Goal: Task Accomplishment & Management: Manage account settings

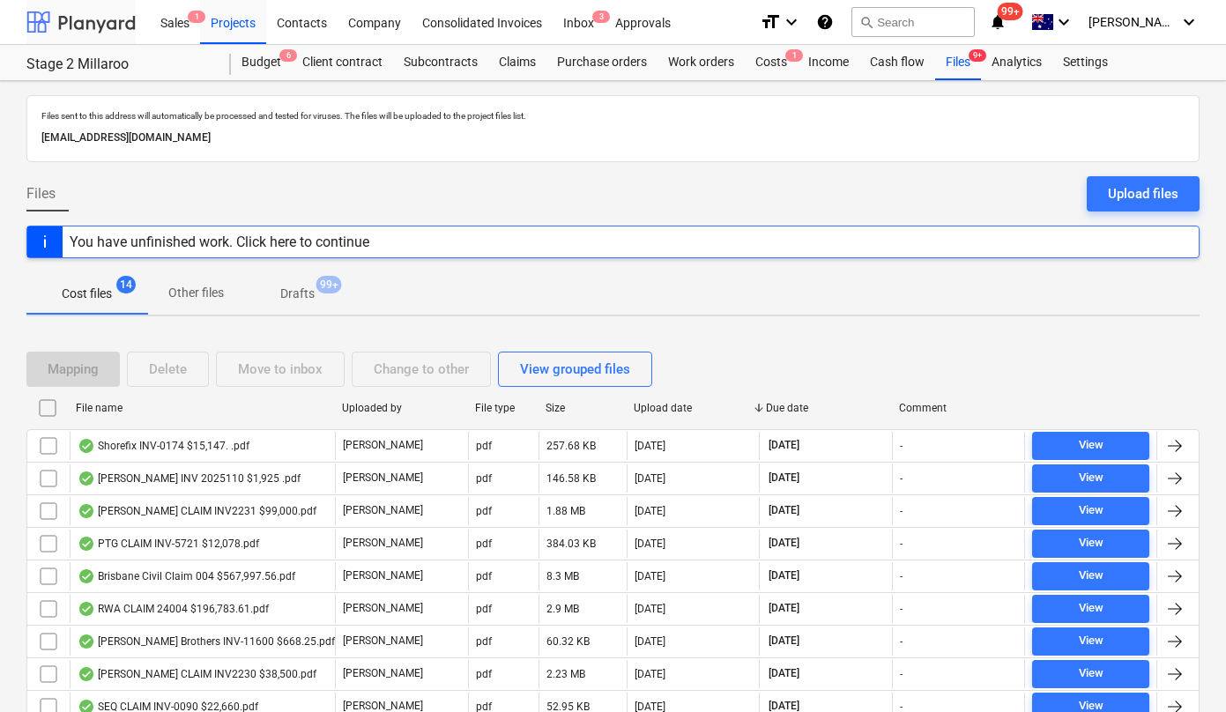
click at [66, 18] on div at bounding box center [80, 22] width 109 height 44
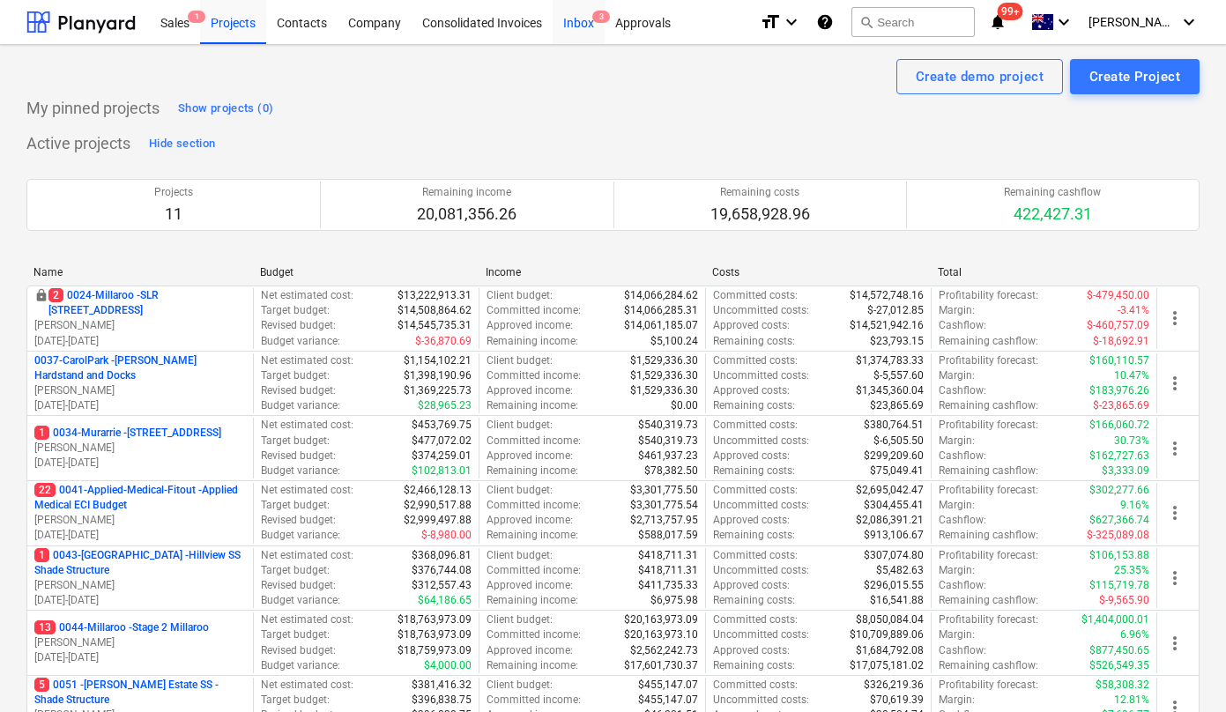
click at [571, 26] on div "Inbox 3" at bounding box center [579, 21] width 52 height 45
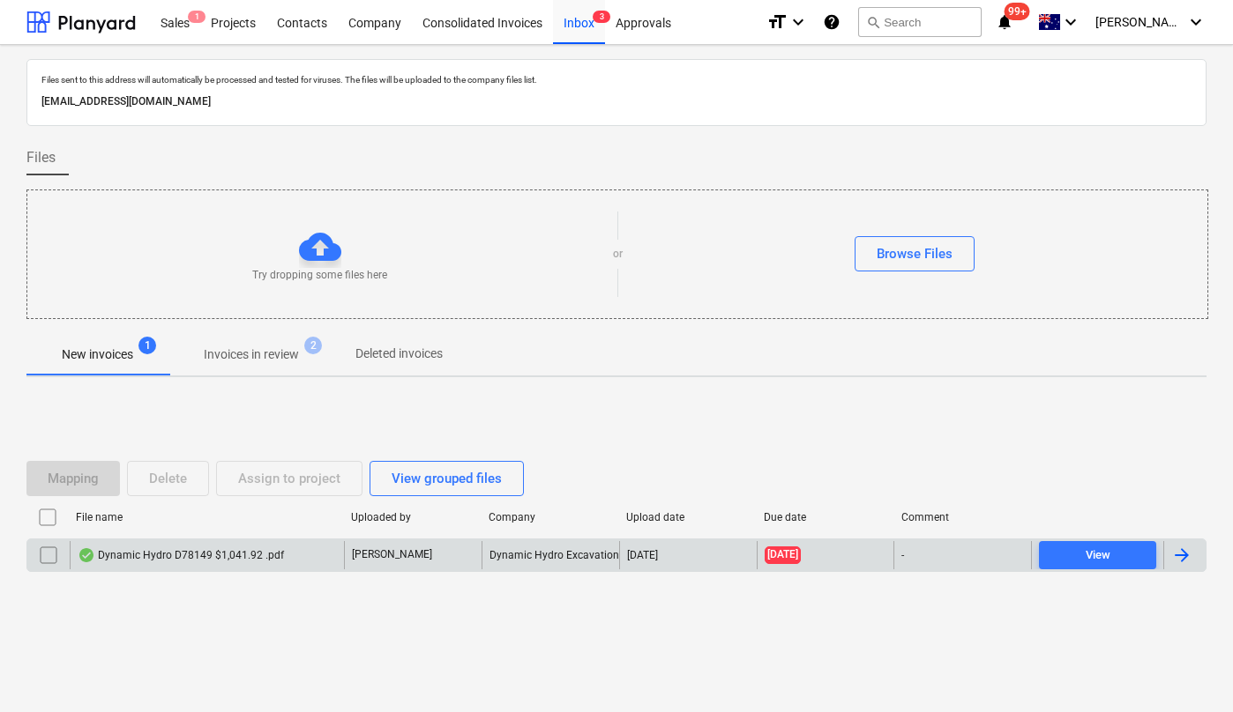
click at [134, 546] on div "Dynamic Hydro D78149 $1,041.92 .pdf" at bounding box center [207, 555] width 274 height 28
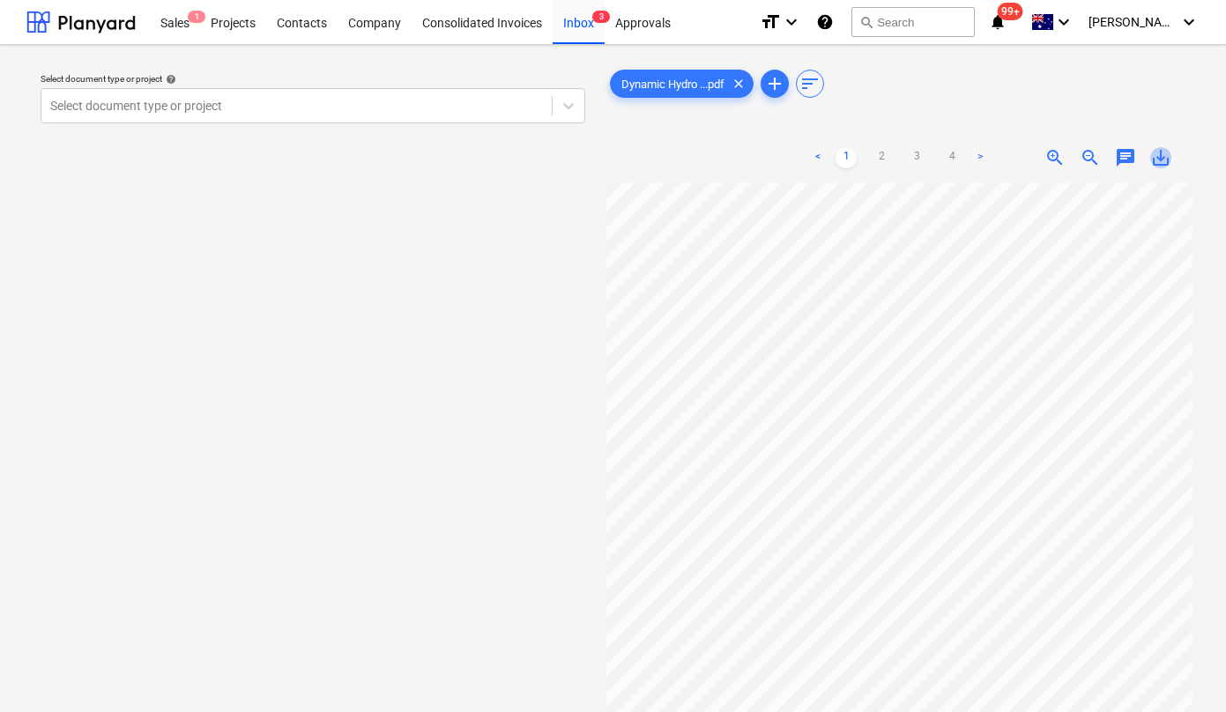
click at [1162, 159] on span "save_alt" at bounding box center [1161, 157] width 21 height 21
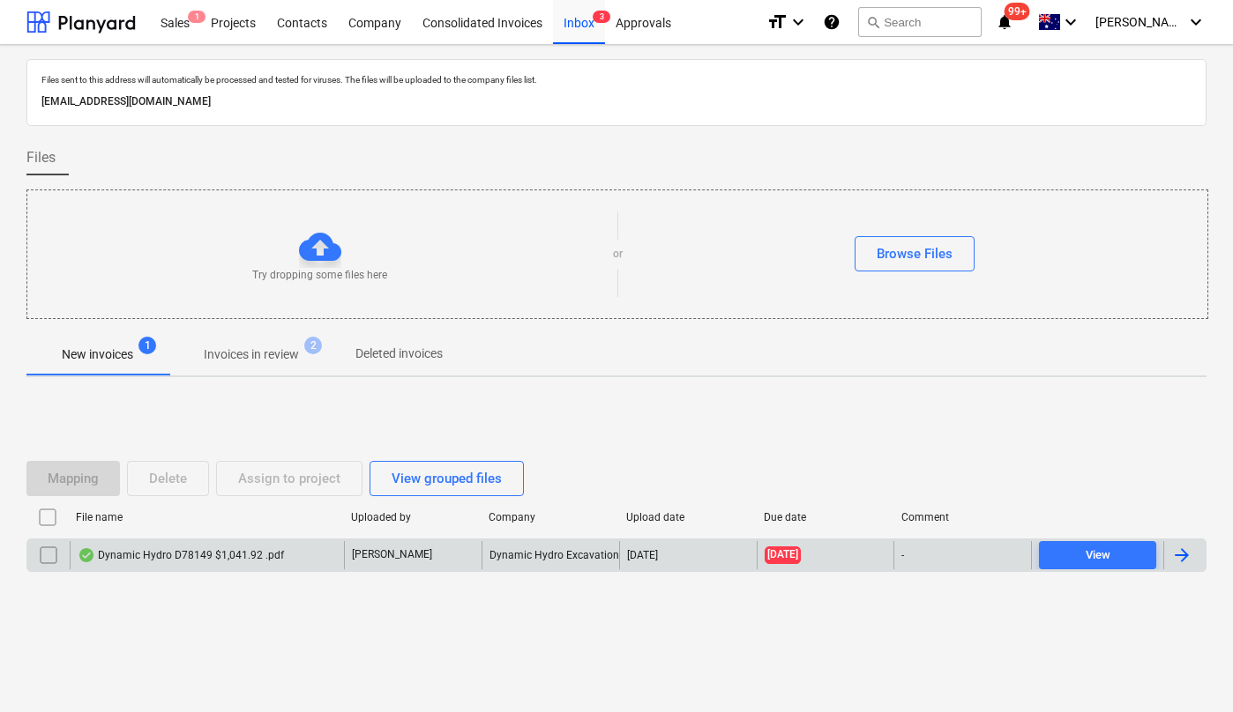
click at [49, 548] on input "checkbox" at bounding box center [48, 555] width 28 height 28
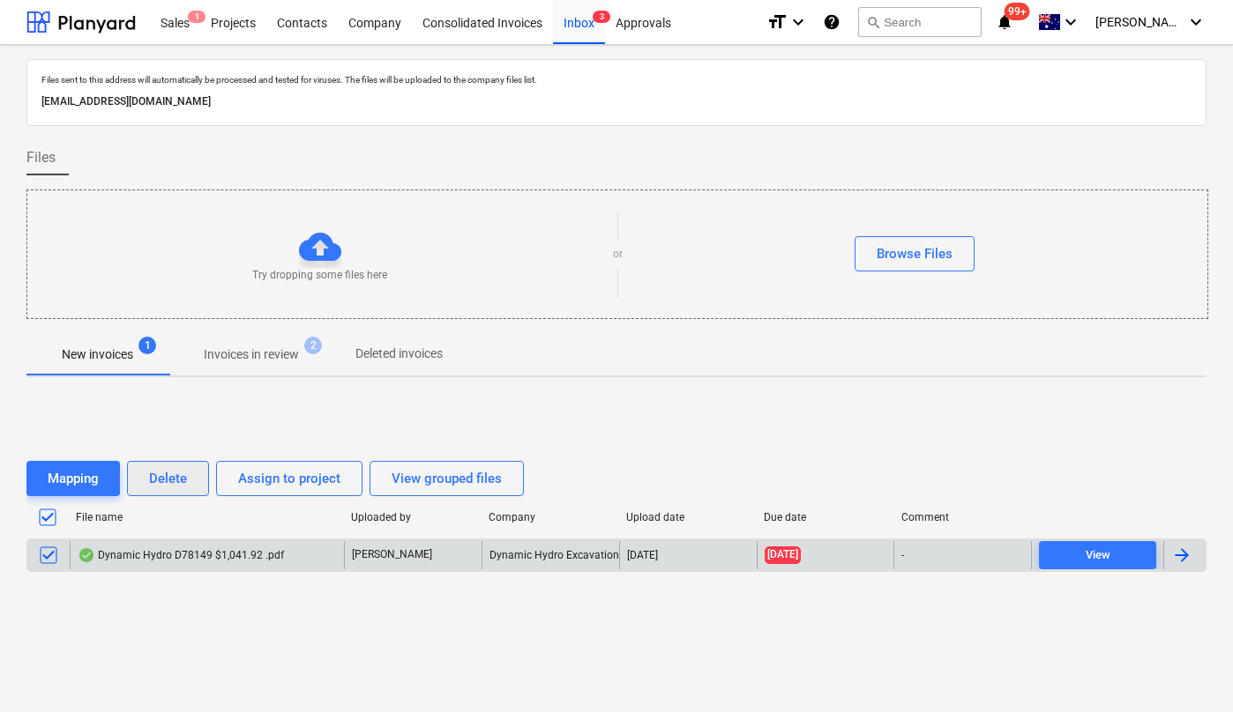
click at [170, 481] on div "Delete" at bounding box center [168, 478] width 38 height 23
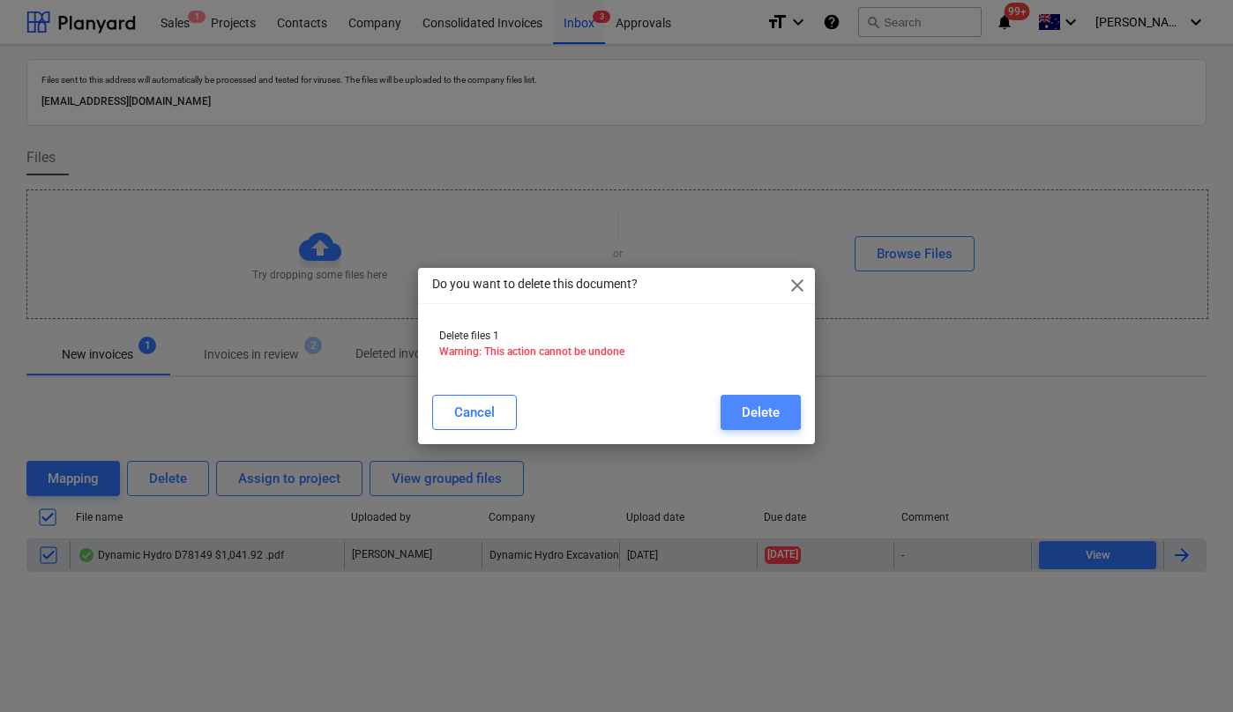
click at [752, 415] on div "Delete" at bounding box center [761, 412] width 38 height 23
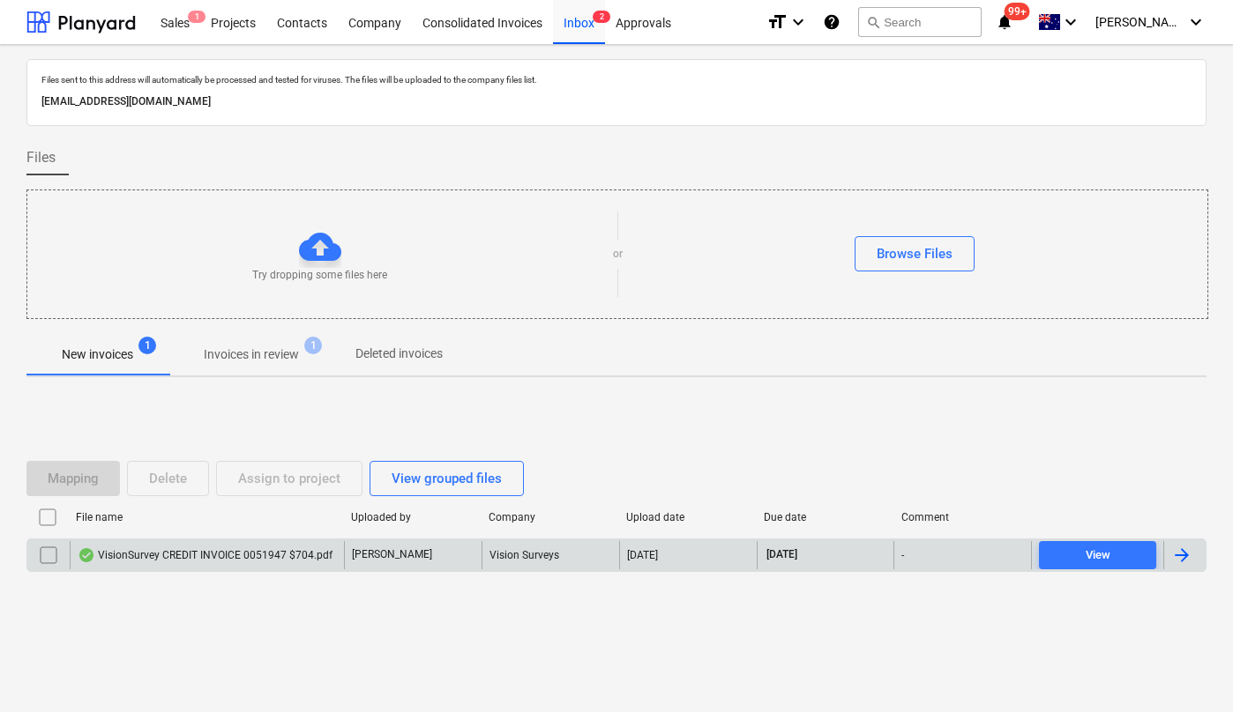
click at [245, 559] on div "VisionSurvey CREDIT INVOICE 0051947 $704.pdf" at bounding box center [205, 555] width 255 height 14
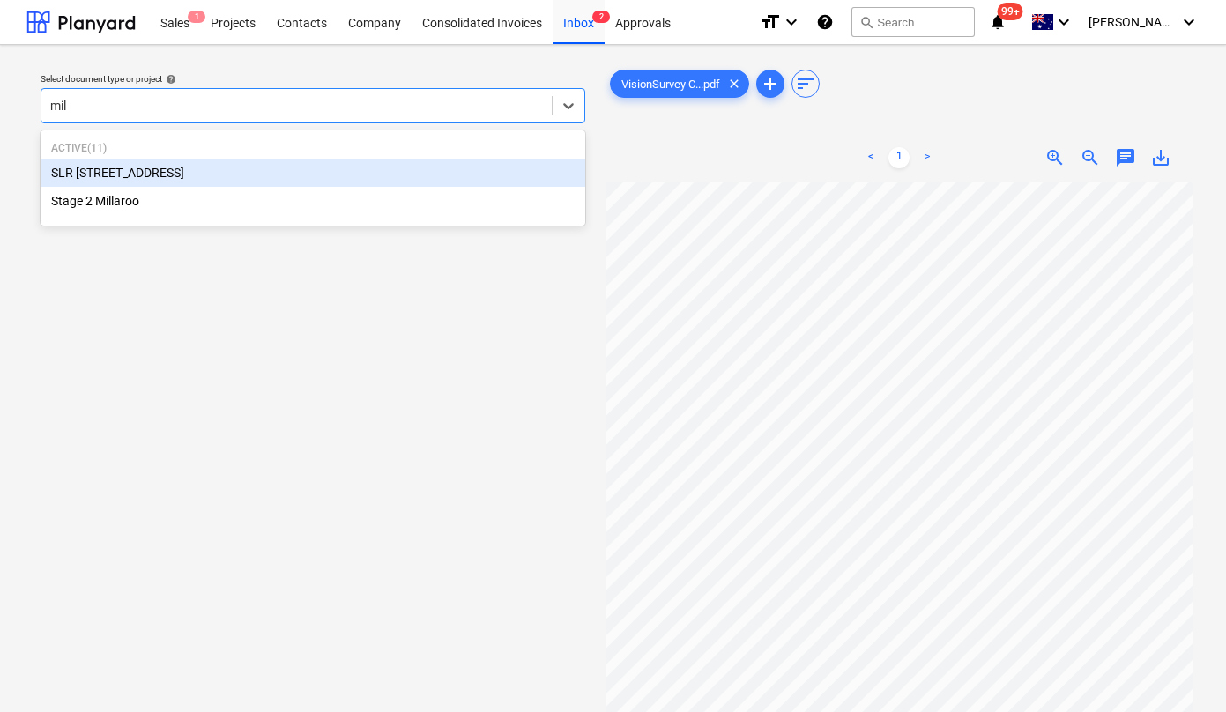
type input "mill"
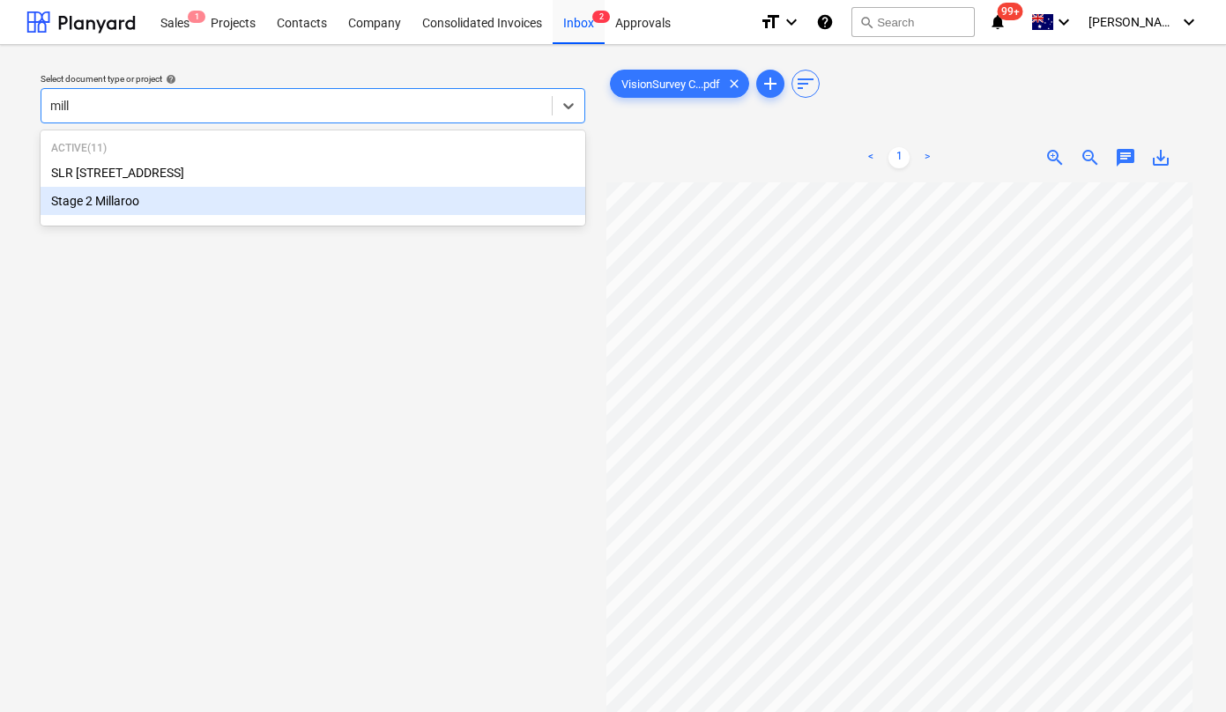
click at [185, 197] on div "Stage 2 Millaroo" at bounding box center [313, 201] width 545 height 28
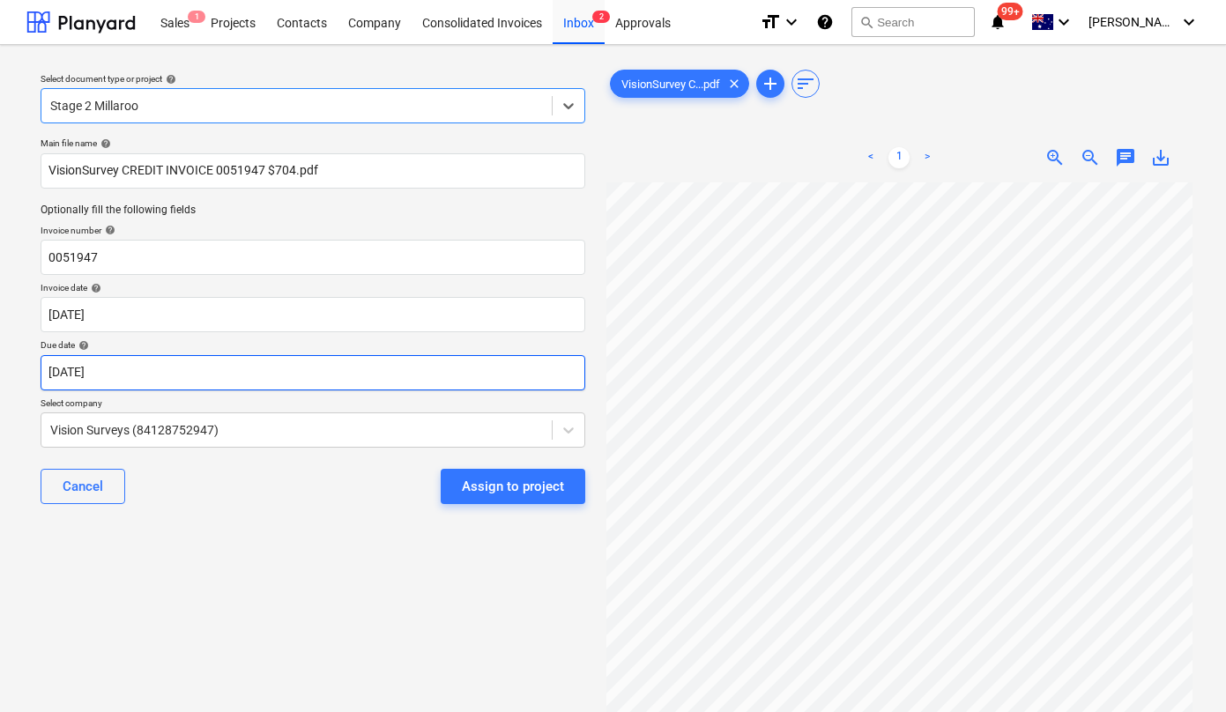
click at [301, 375] on body "Sales 1 Projects Contacts Company Consolidated Invoices Inbox 2 Approvals forma…" at bounding box center [613, 356] width 1226 height 712
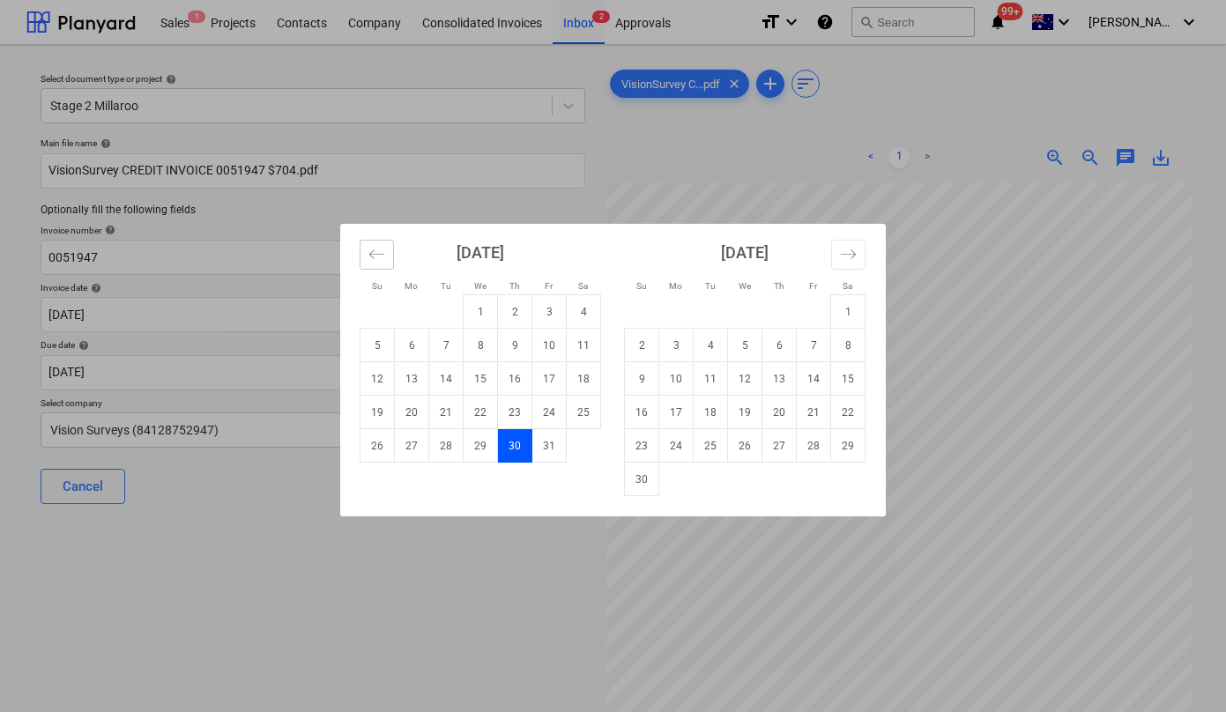
click at [371, 254] on icon "Move backward to switch to the previous month." at bounding box center [376, 254] width 15 height 9
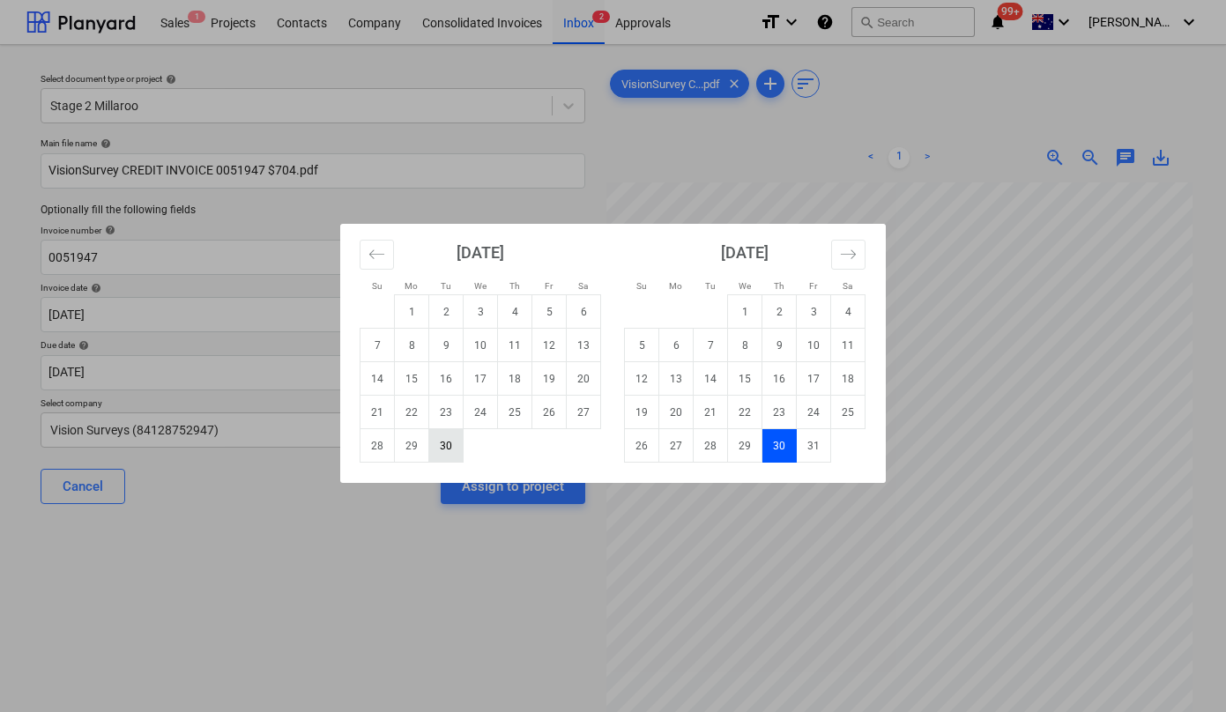
click at [440, 449] on td "30" at bounding box center [446, 446] width 34 height 34
type input "[DATE]"
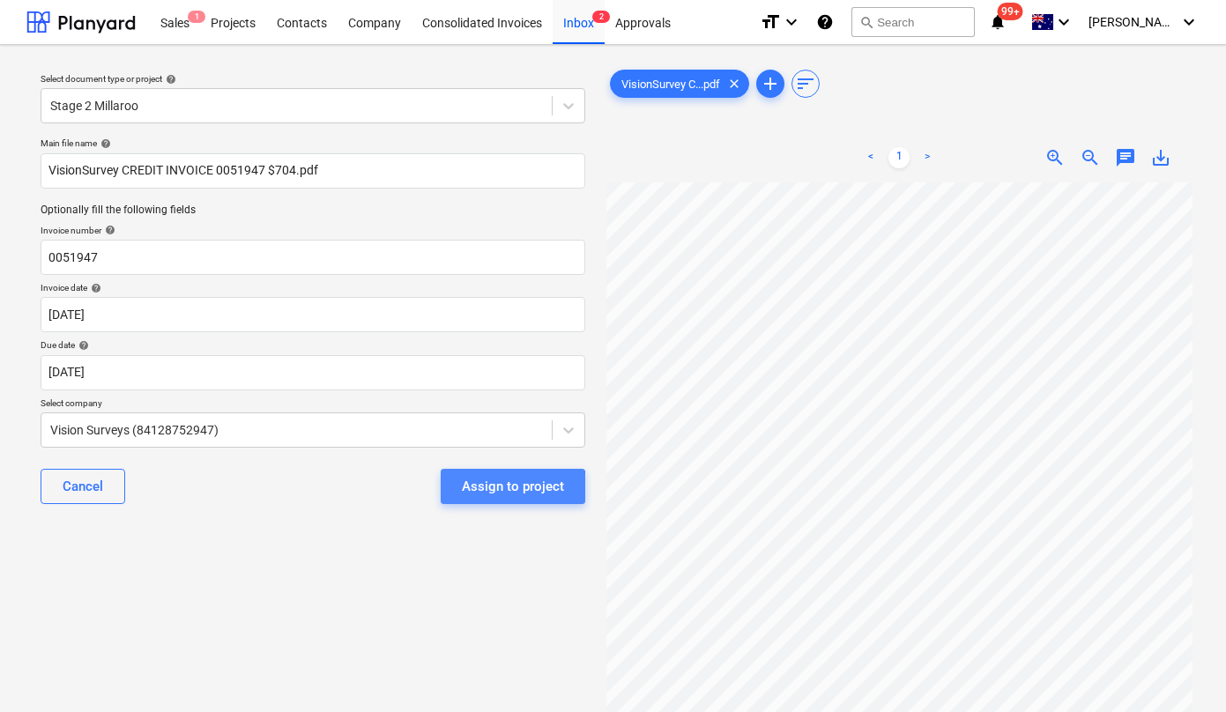
click at [484, 488] on div "Assign to project" at bounding box center [513, 486] width 102 height 23
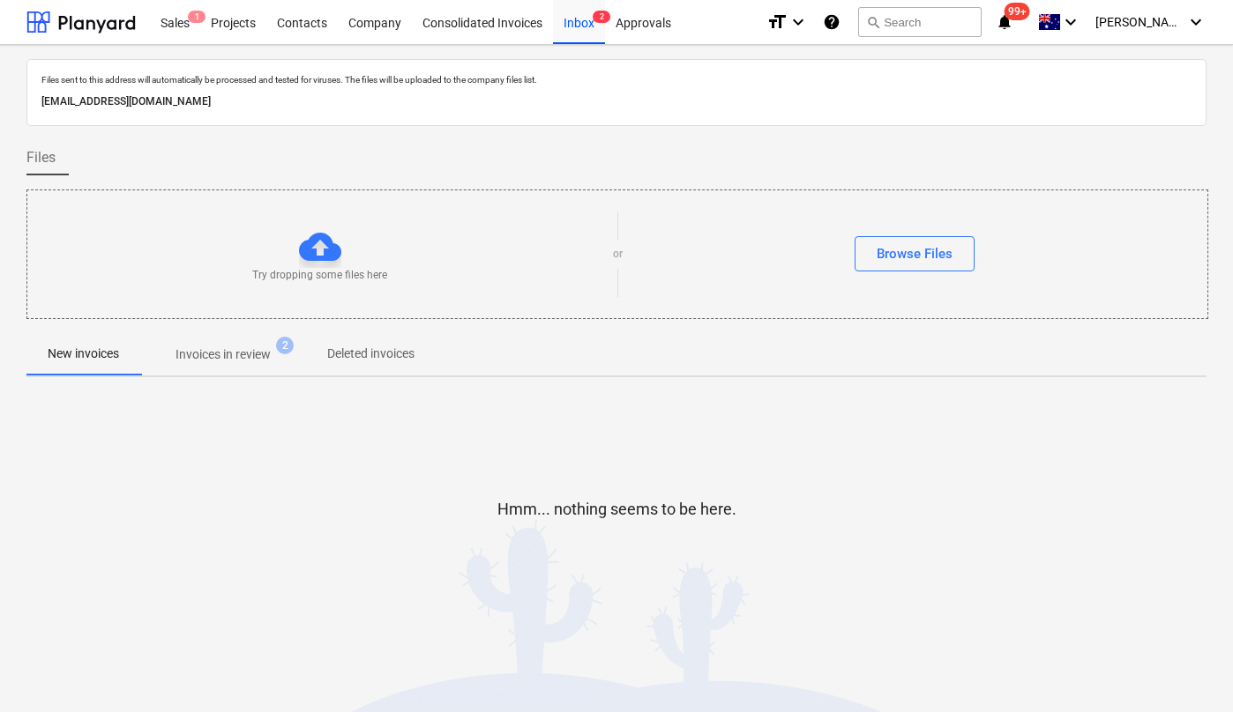
click at [236, 370] on button "Invoices in review 2" at bounding box center [223, 354] width 166 height 42
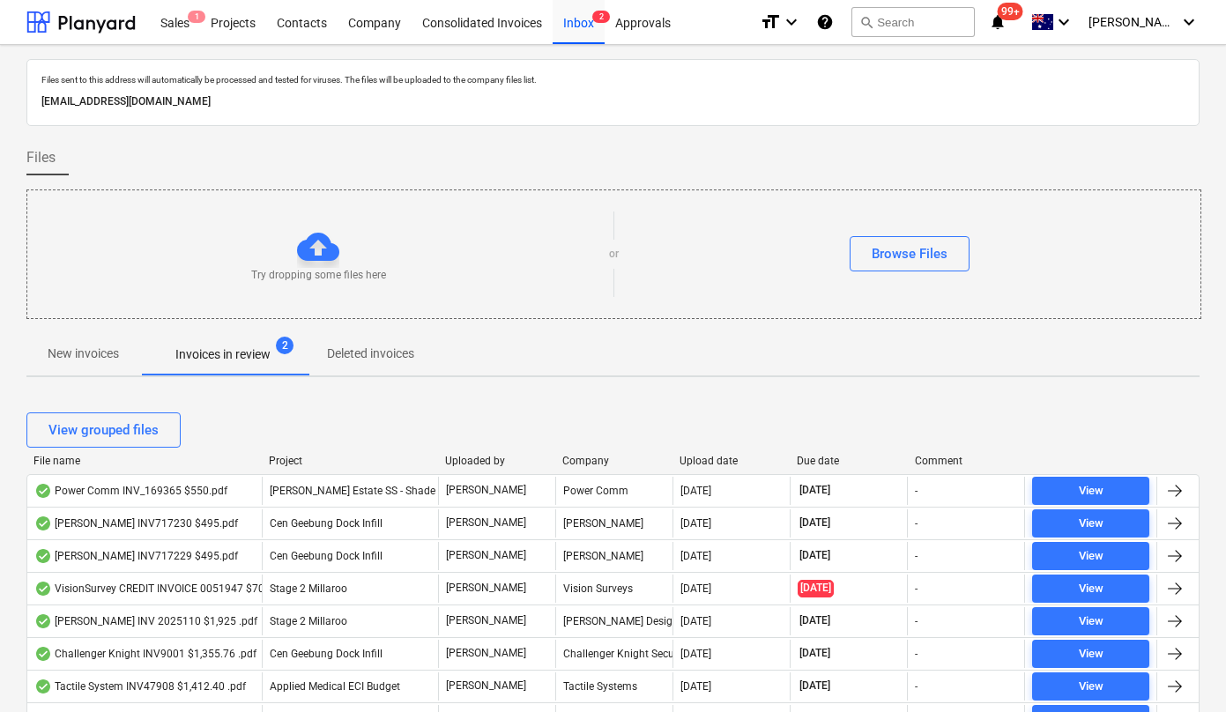
click at [824, 459] on div "Due date" at bounding box center [848, 461] width 103 height 12
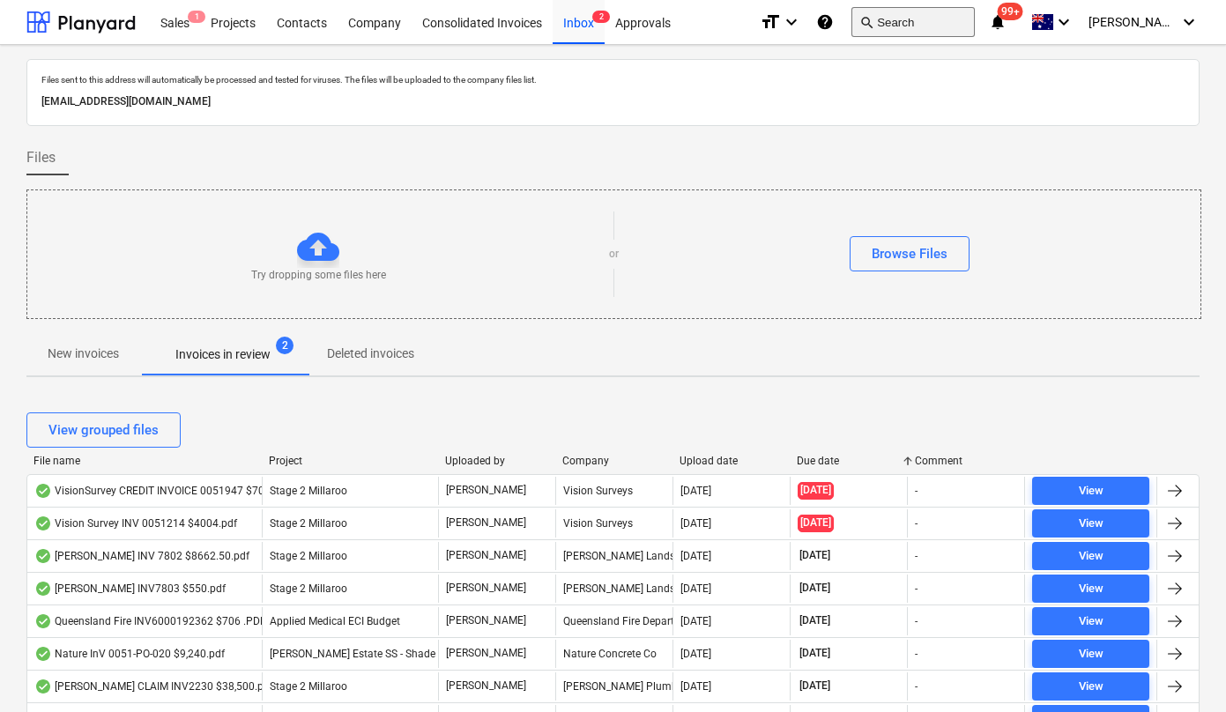
click at [945, 21] on button "search Search" at bounding box center [913, 22] width 123 height 30
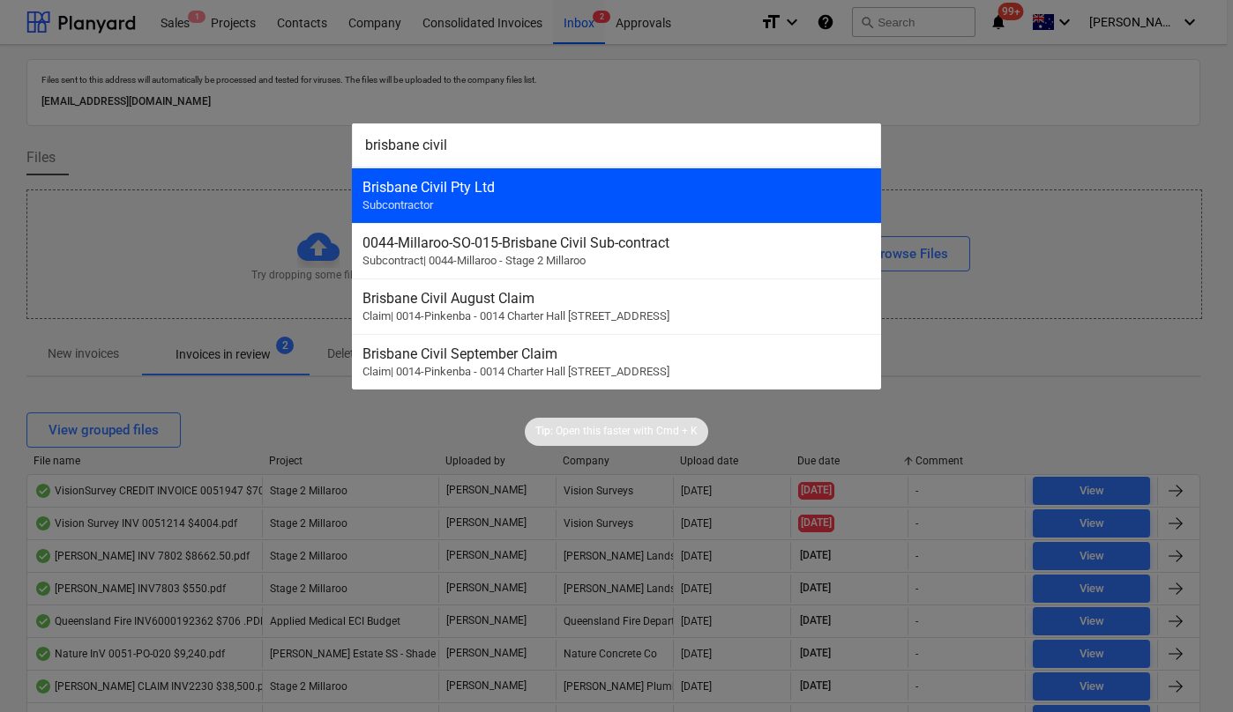
type input "brisbane civil"
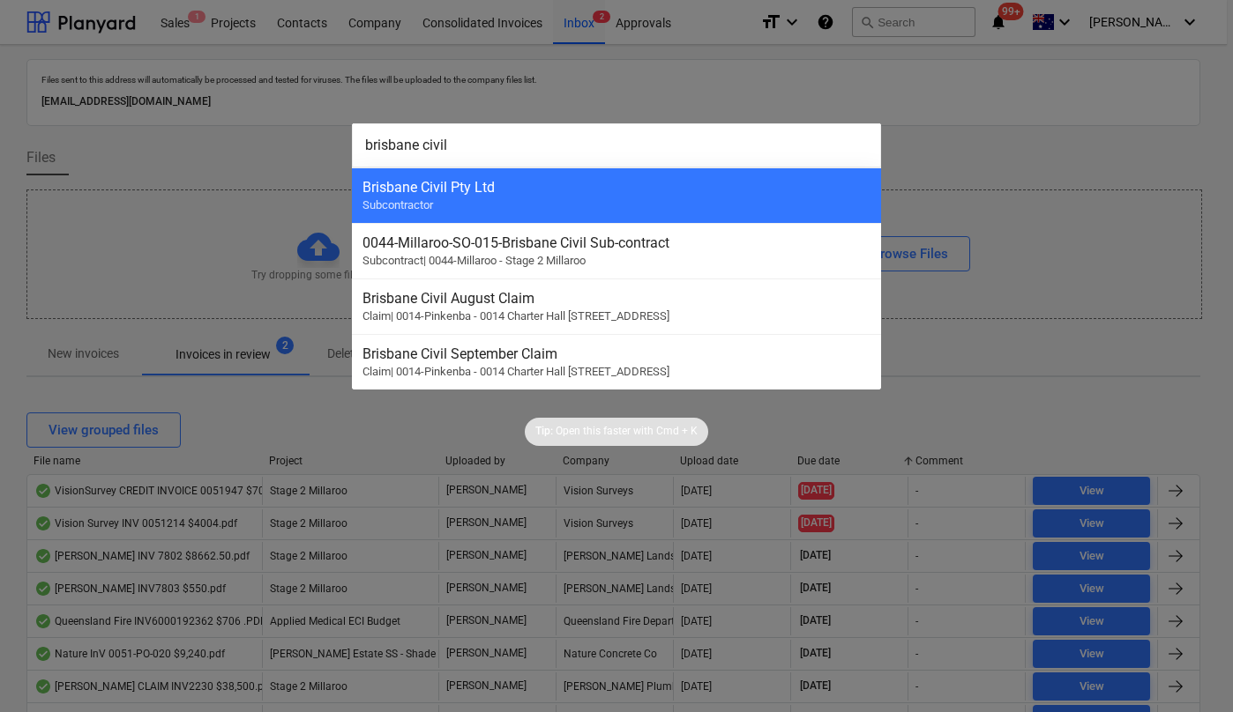
click at [443, 181] on div "Brisbane Civil Pty Ltd" at bounding box center [616, 187] width 508 height 17
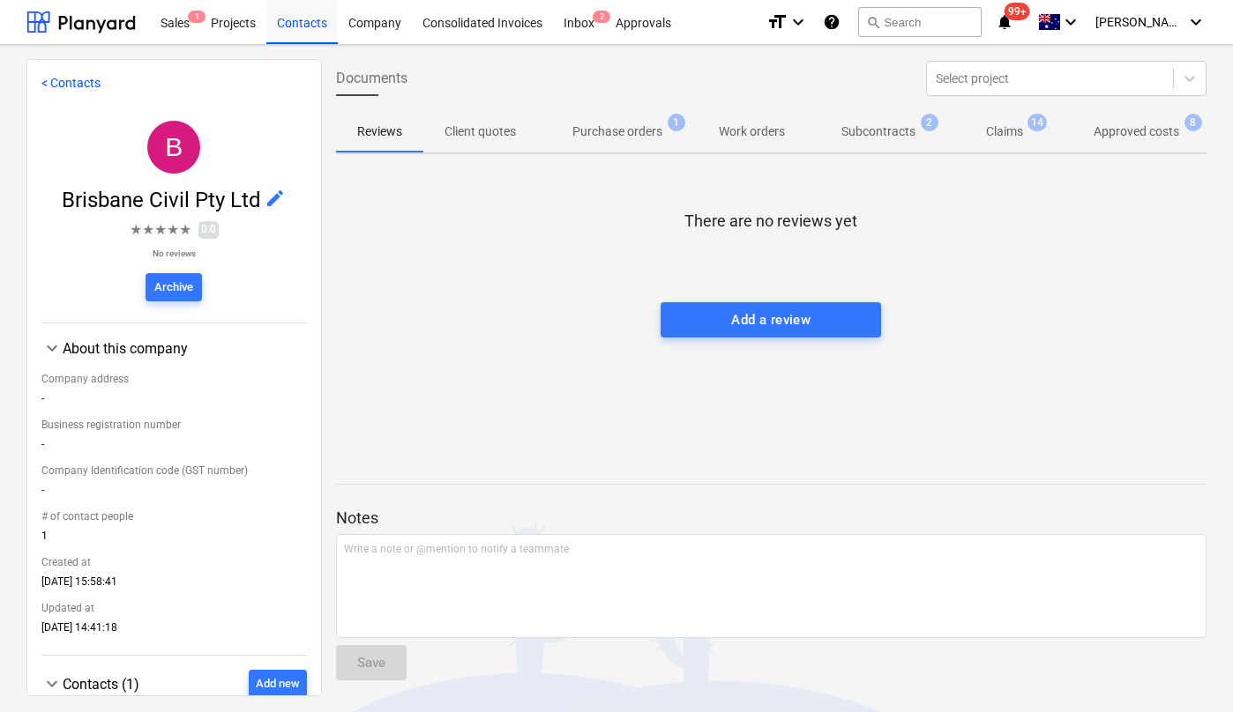
click at [1109, 128] on p "Approved costs" at bounding box center [1136, 132] width 86 height 19
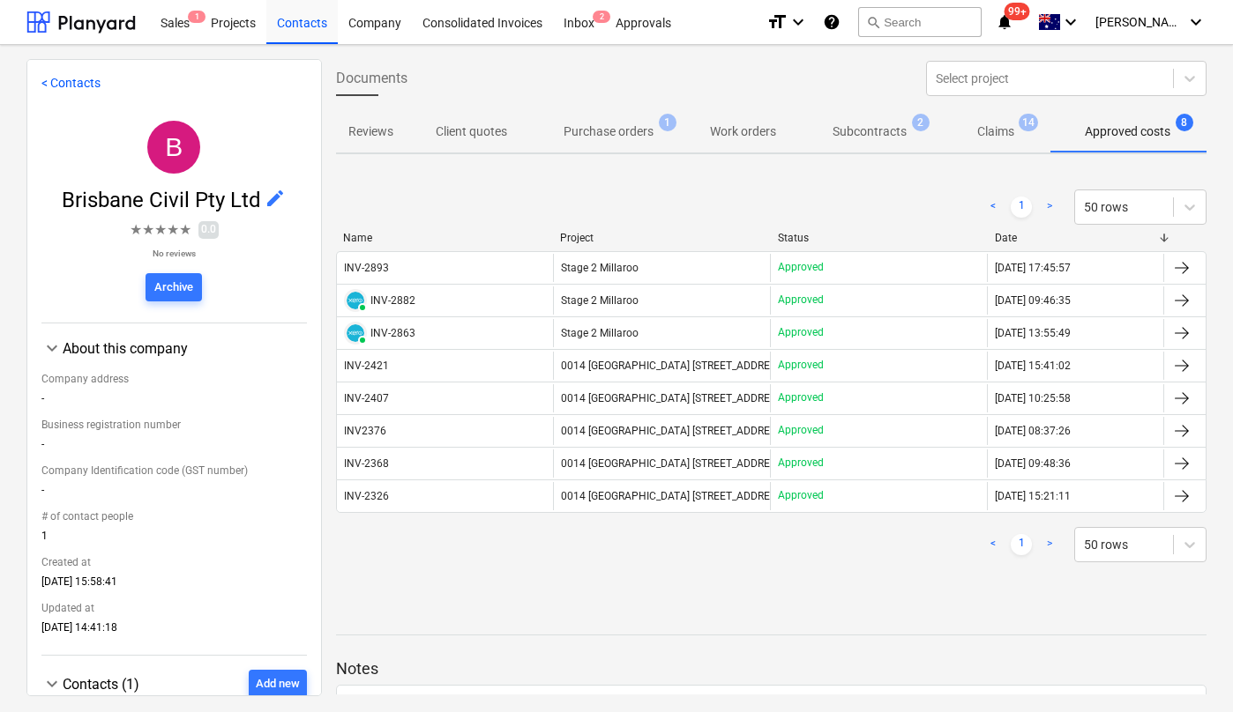
scroll to position [0, 15]
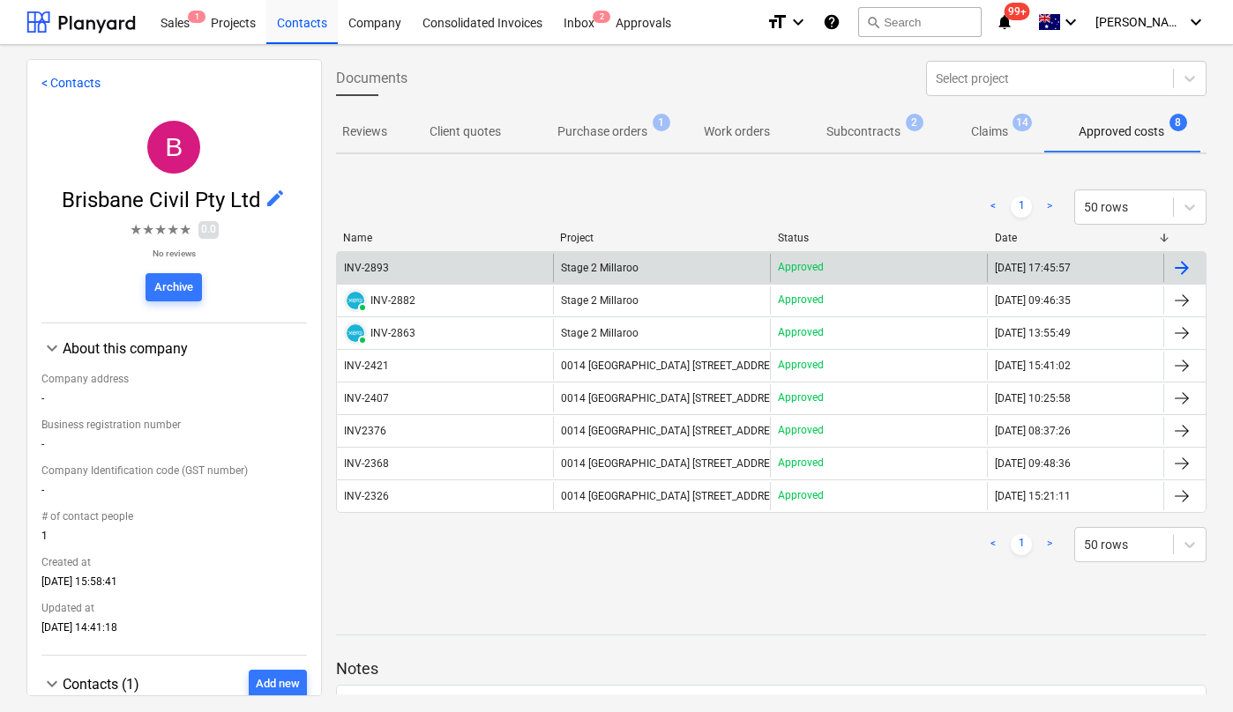
click at [391, 263] on div "INV-2893" at bounding box center [445, 268] width 217 height 28
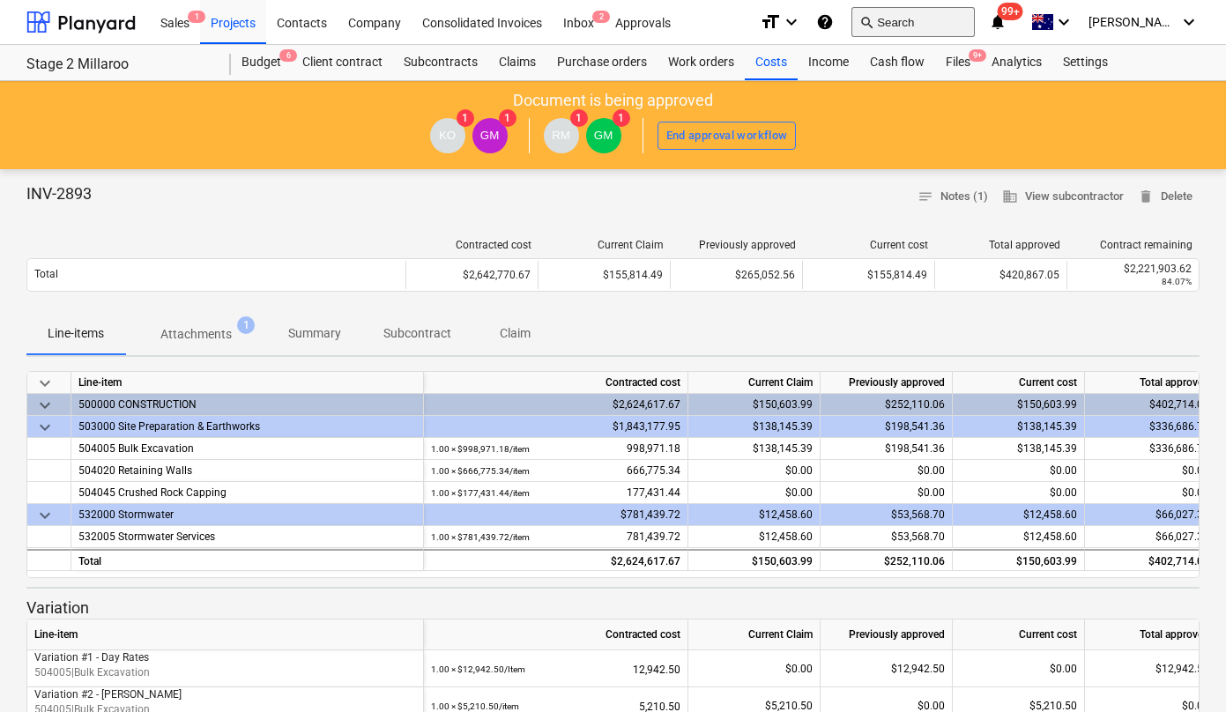
click at [934, 24] on button "search Search" at bounding box center [913, 22] width 123 height 30
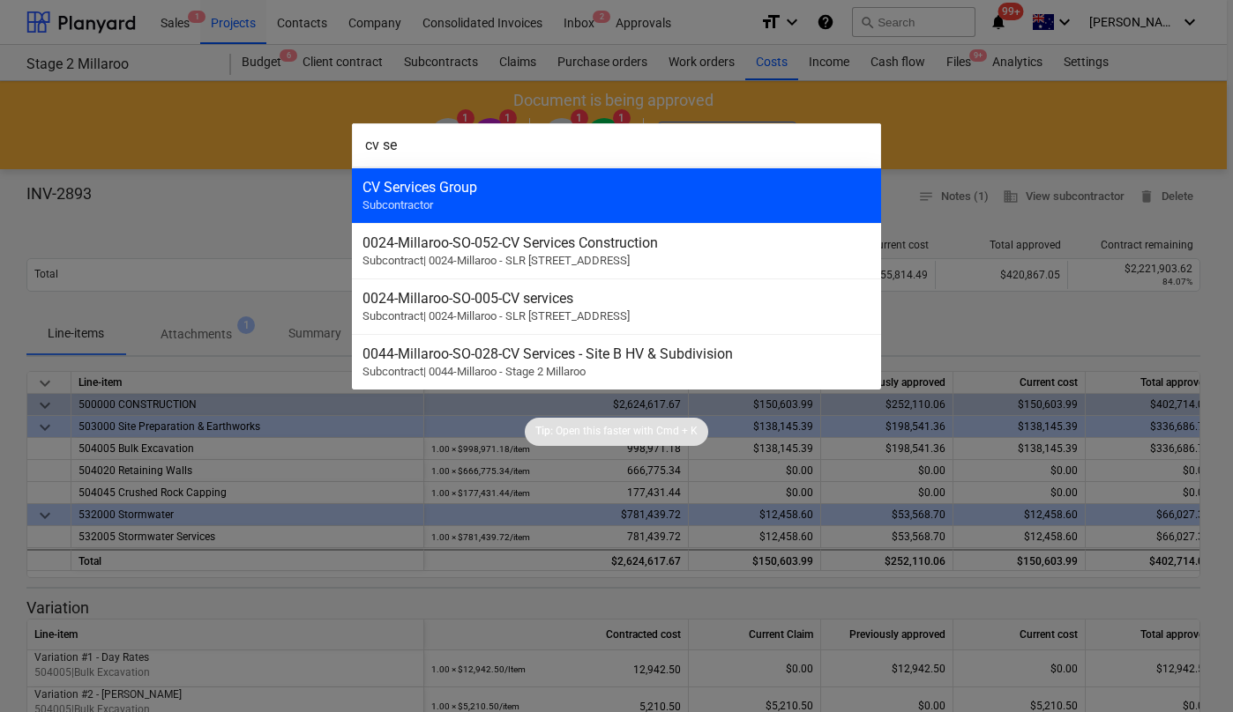
type input "cv se"
click at [646, 175] on div "CV Services Group Subcontractor" at bounding box center [616, 196] width 529 height 56
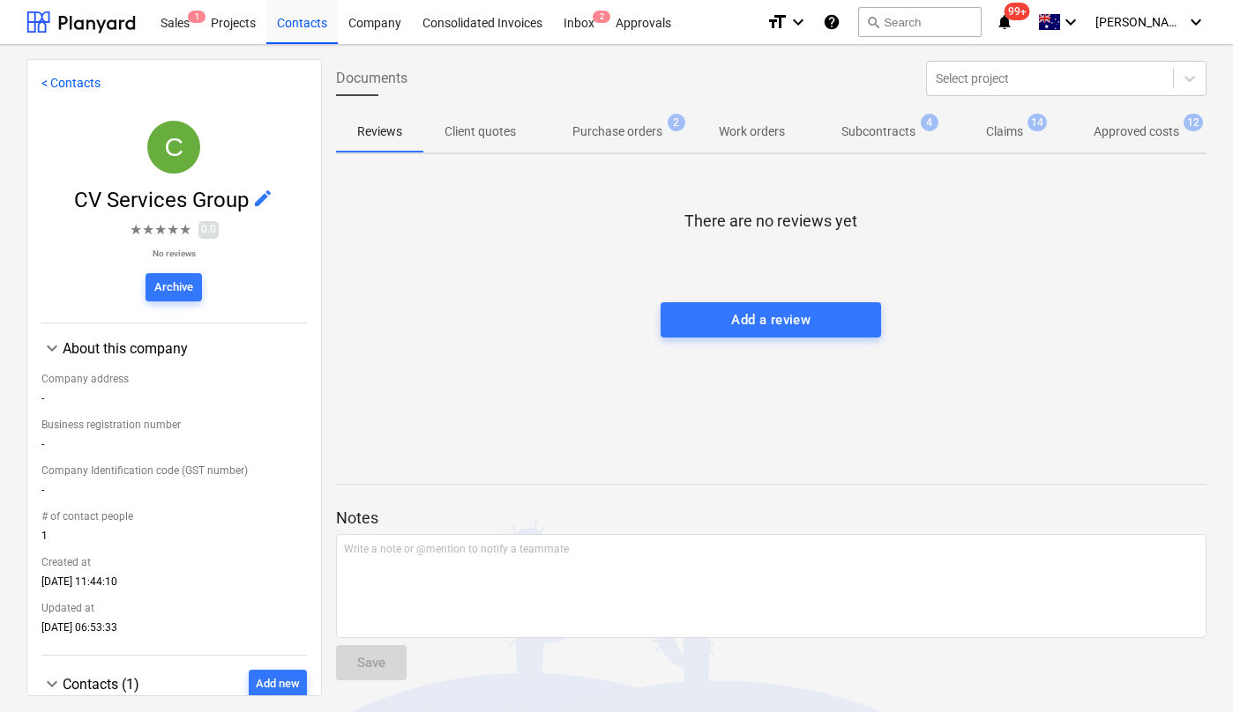
click at [1154, 142] on span "Approved costs 12" at bounding box center [1136, 132] width 156 height 32
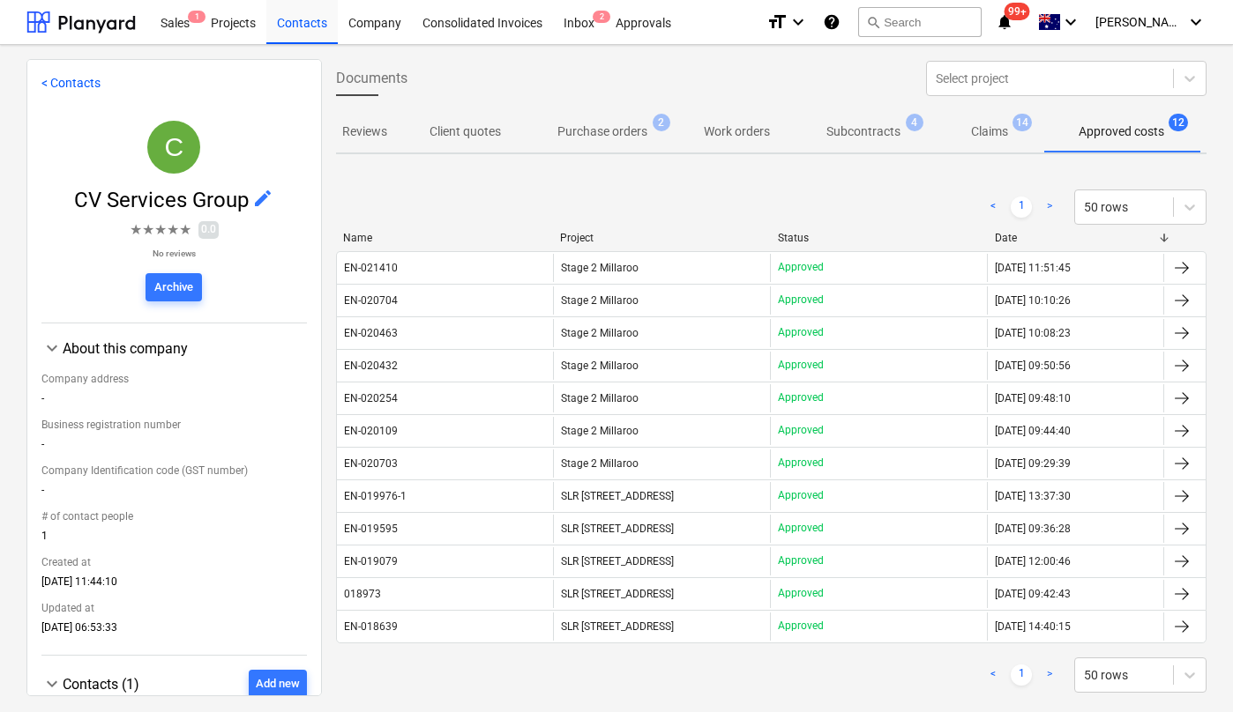
scroll to position [0, 15]
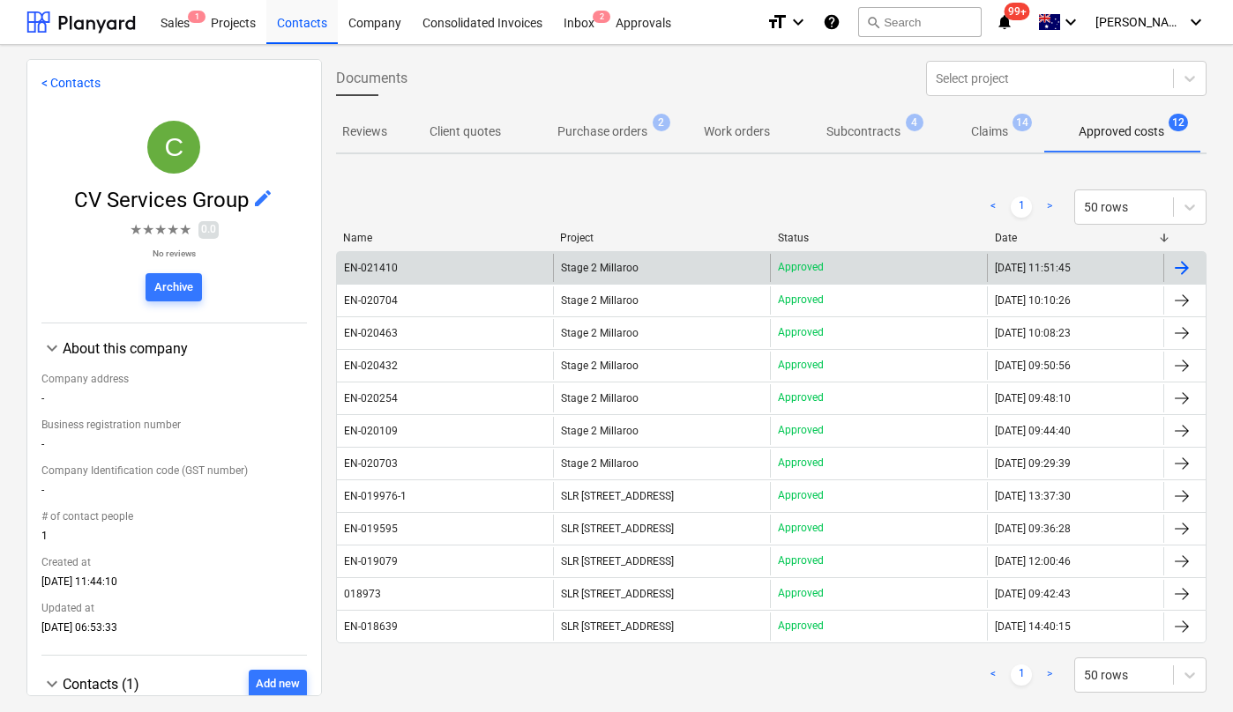
click at [385, 272] on div "EN-021410" at bounding box center [371, 268] width 54 height 12
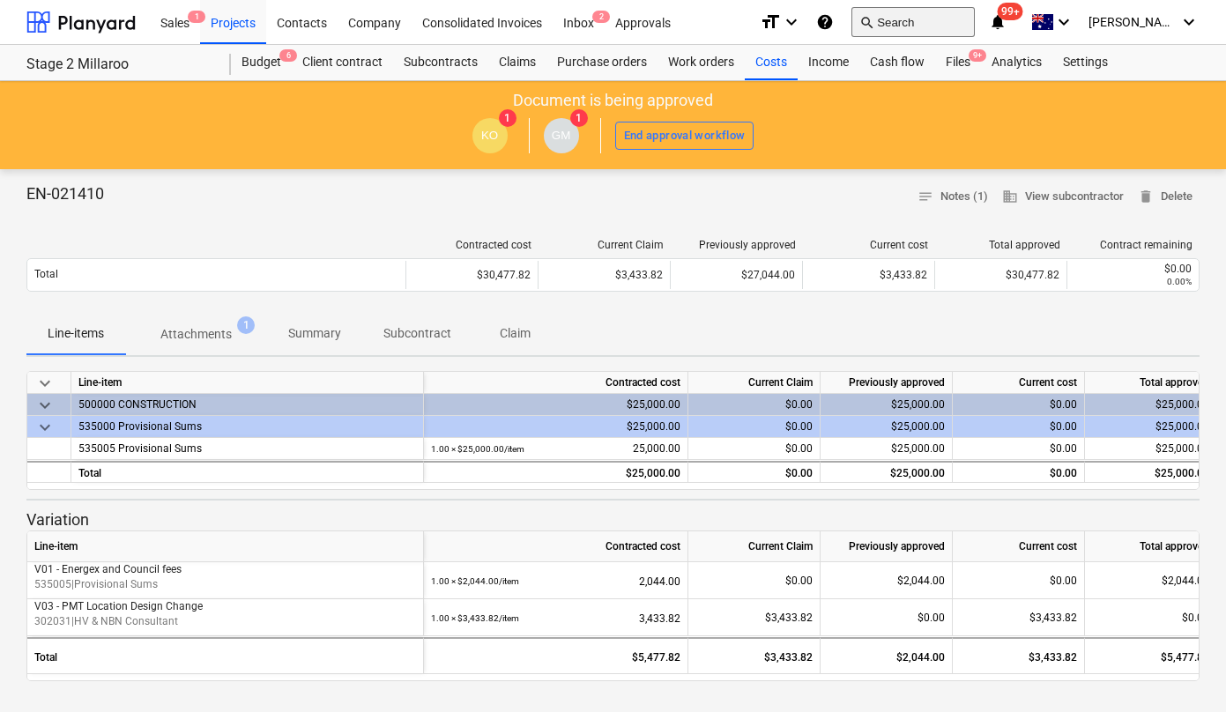
click at [928, 20] on button "search Search" at bounding box center [913, 22] width 123 height 30
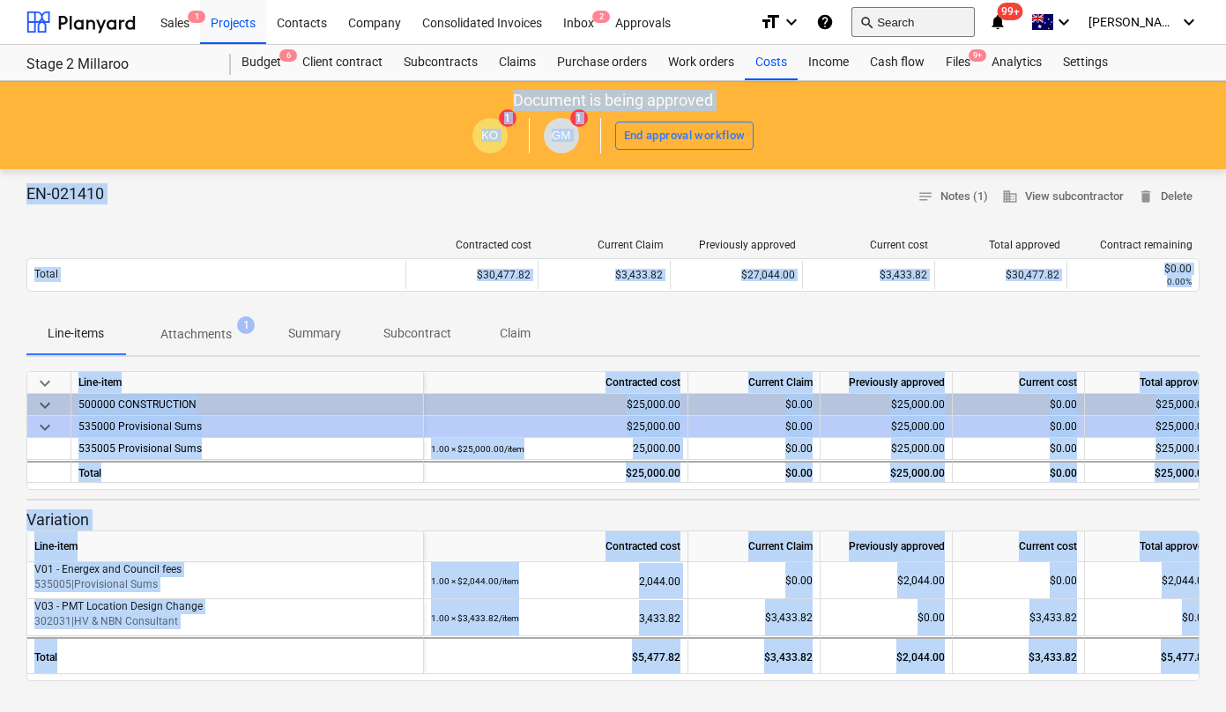
click at [928, 20] on button "search Search" at bounding box center [913, 22] width 123 height 30
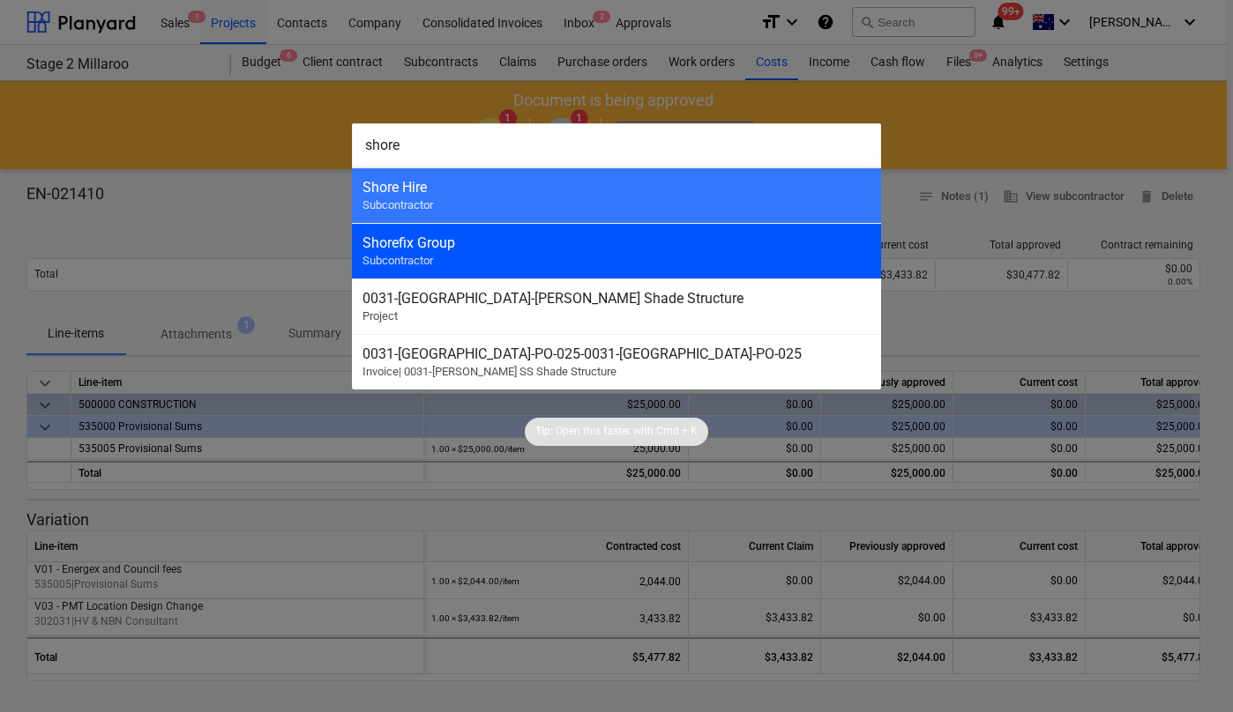
type input "shore"
click at [553, 230] on div "Shorefix Group Subcontractor" at bounding box center [616, 251] width 529 height 56
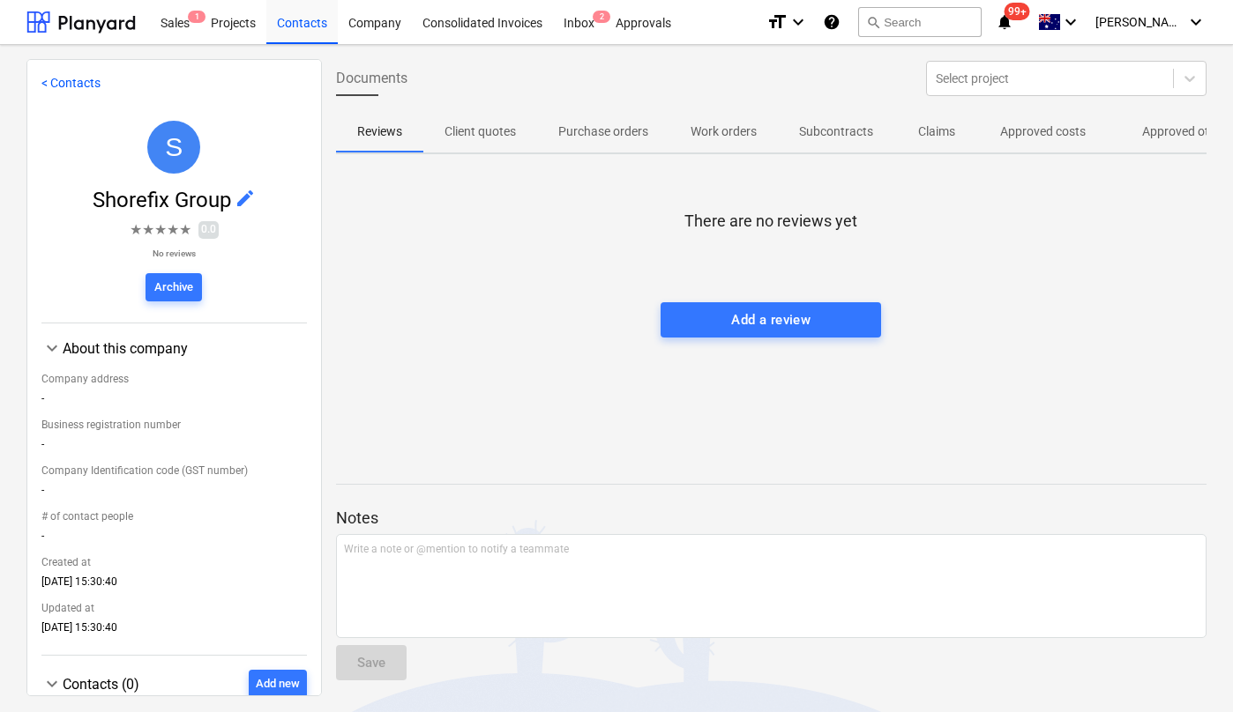
click at [1026, 141] on span "Approved costs" at bounding box center [1043, 131] width 128 height 29
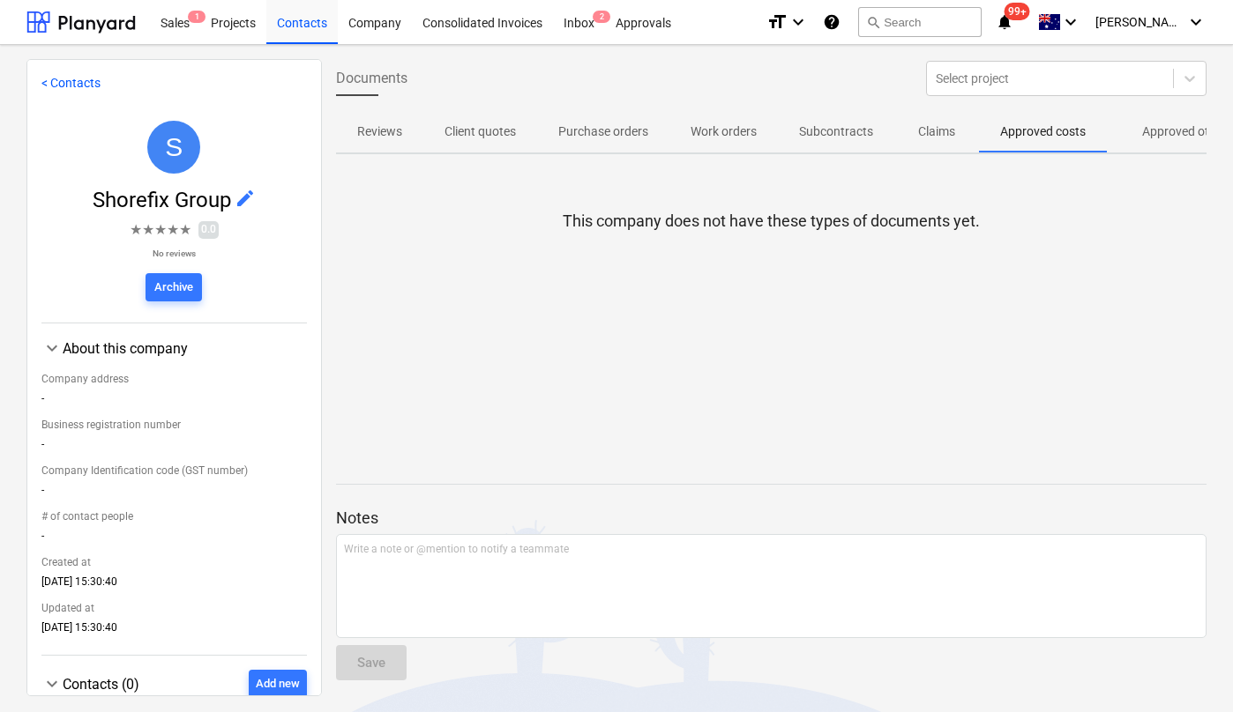
click at [1151, 140] on p "Approved other costs" at bounding box center [1200, 132] width 117 height 19
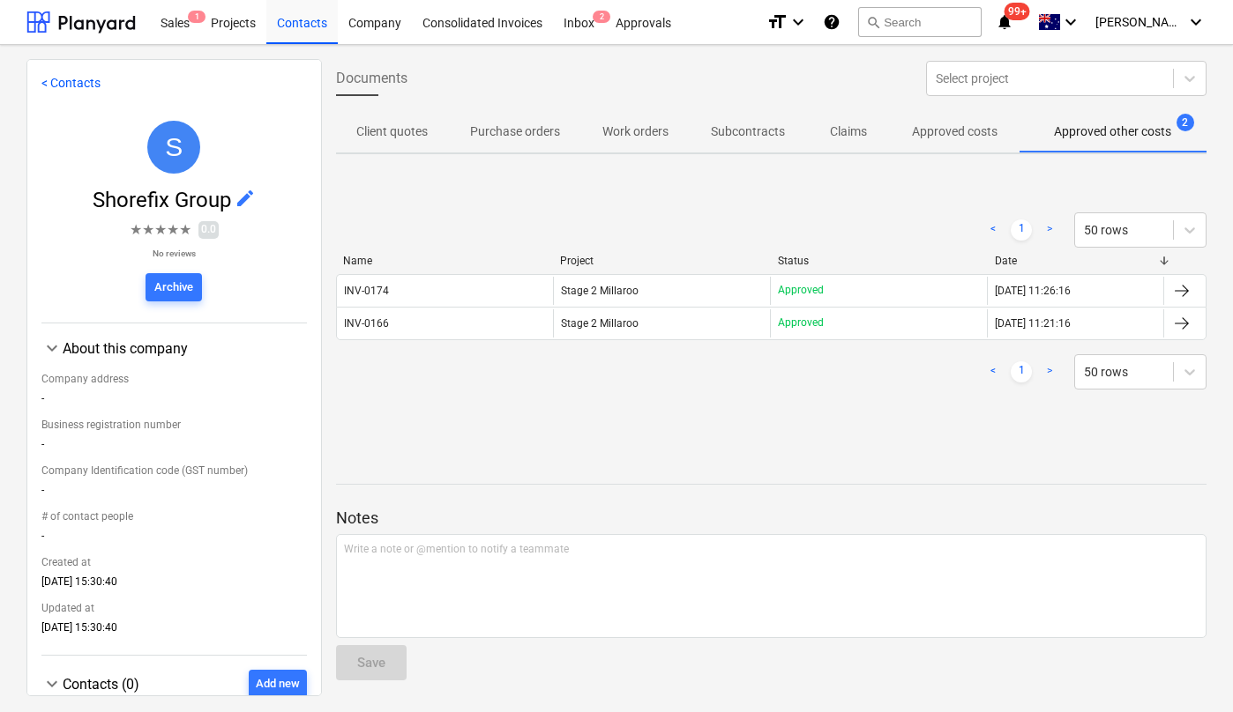
scroll to position [0, 94]
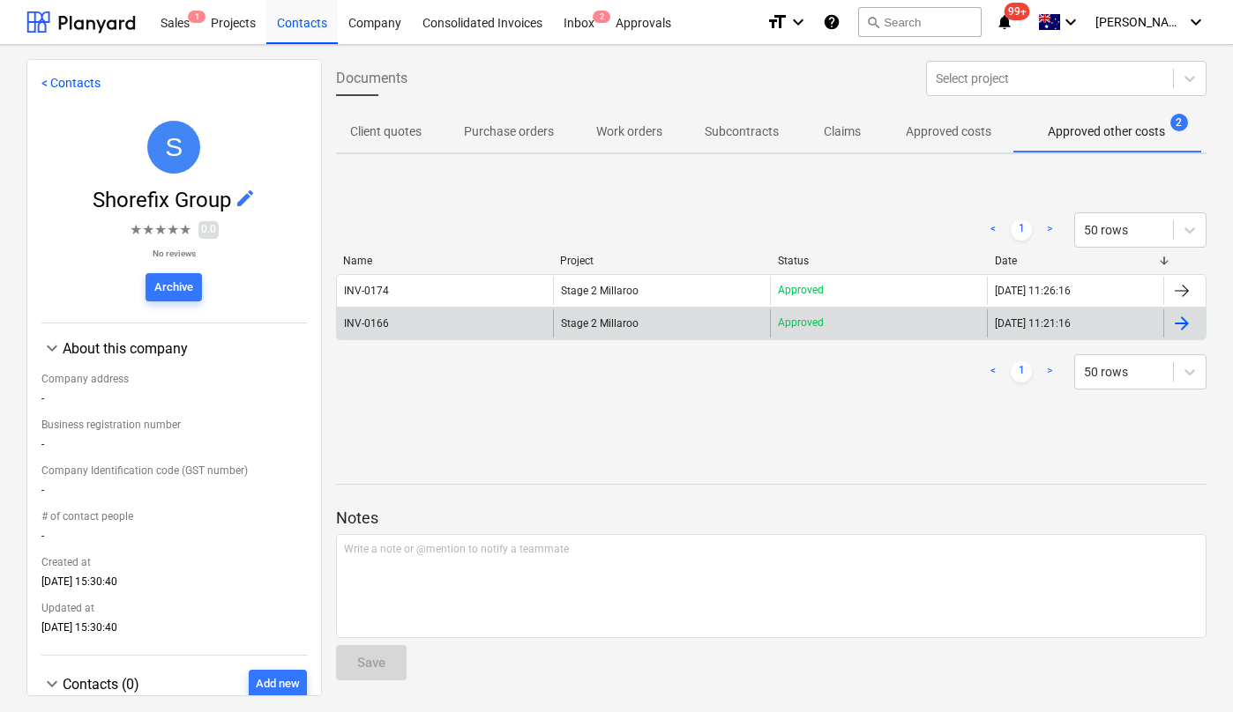
click at [373, 321] on div "INV-0166" at bounding box center [366, 323] width 45 height 12
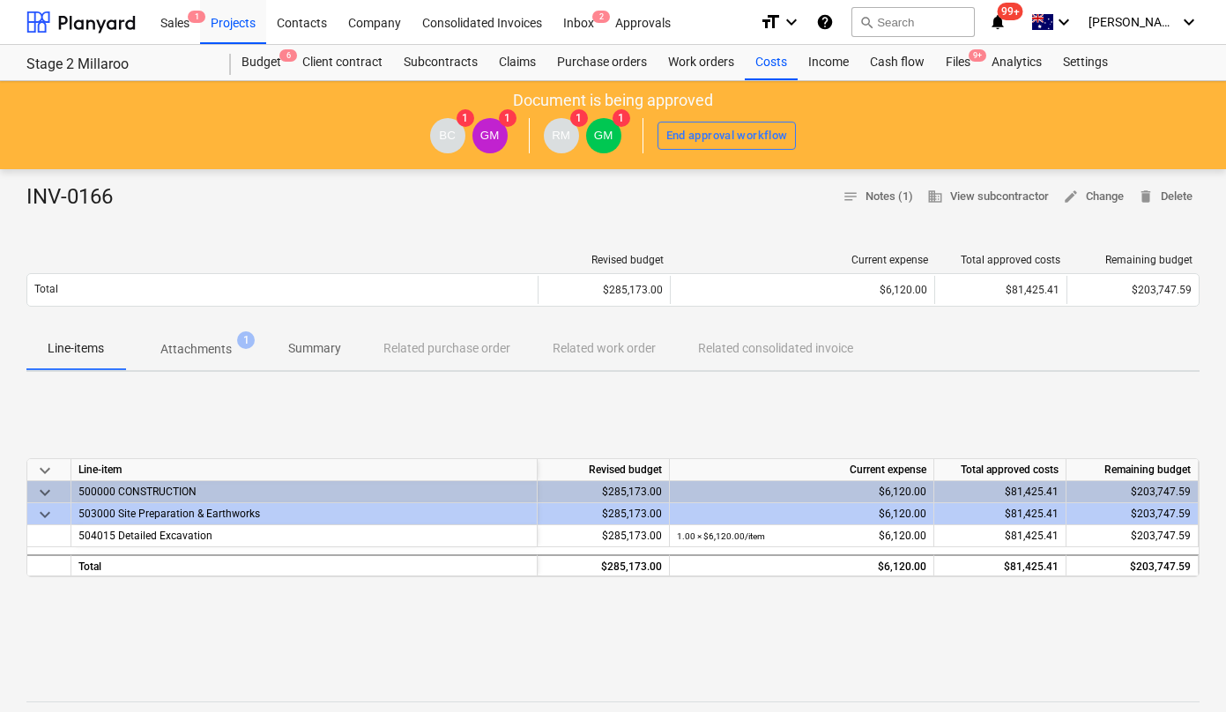
click at [217, 344] on p "Attachments" at bounding box center [195, 349] width 71 height 19
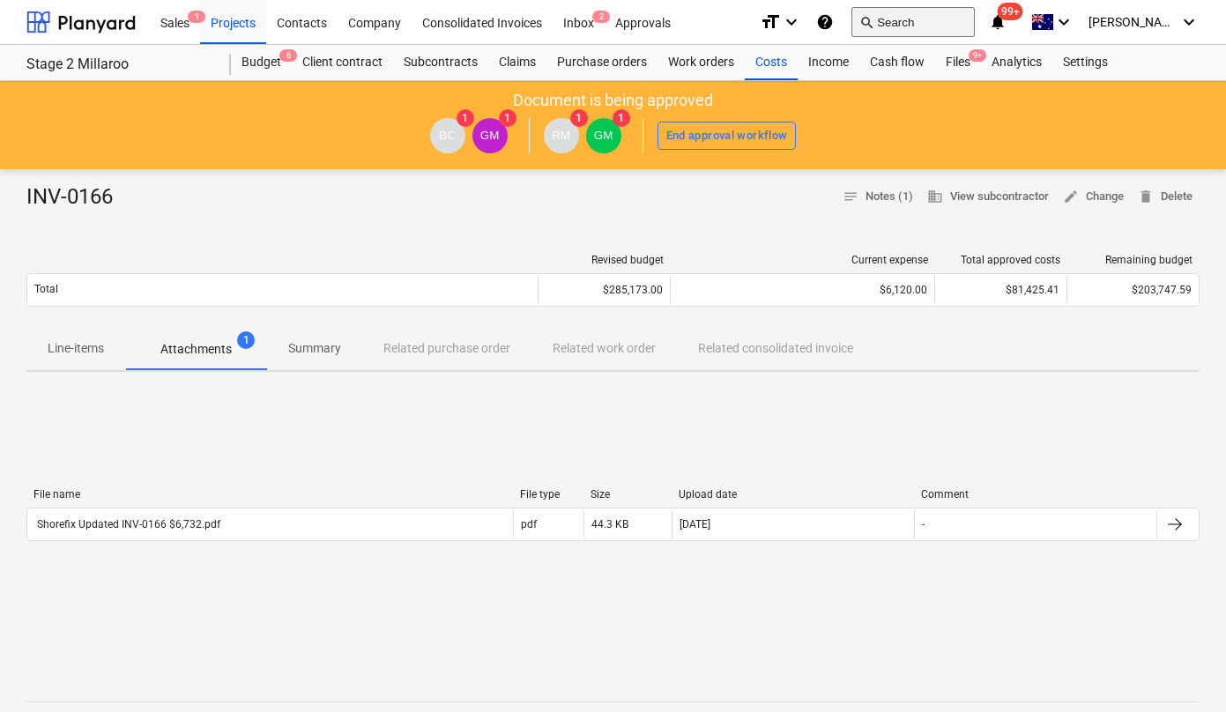
click at [923, 25] on button "search Search" at bounding box center [913, 22] width 123 height 30
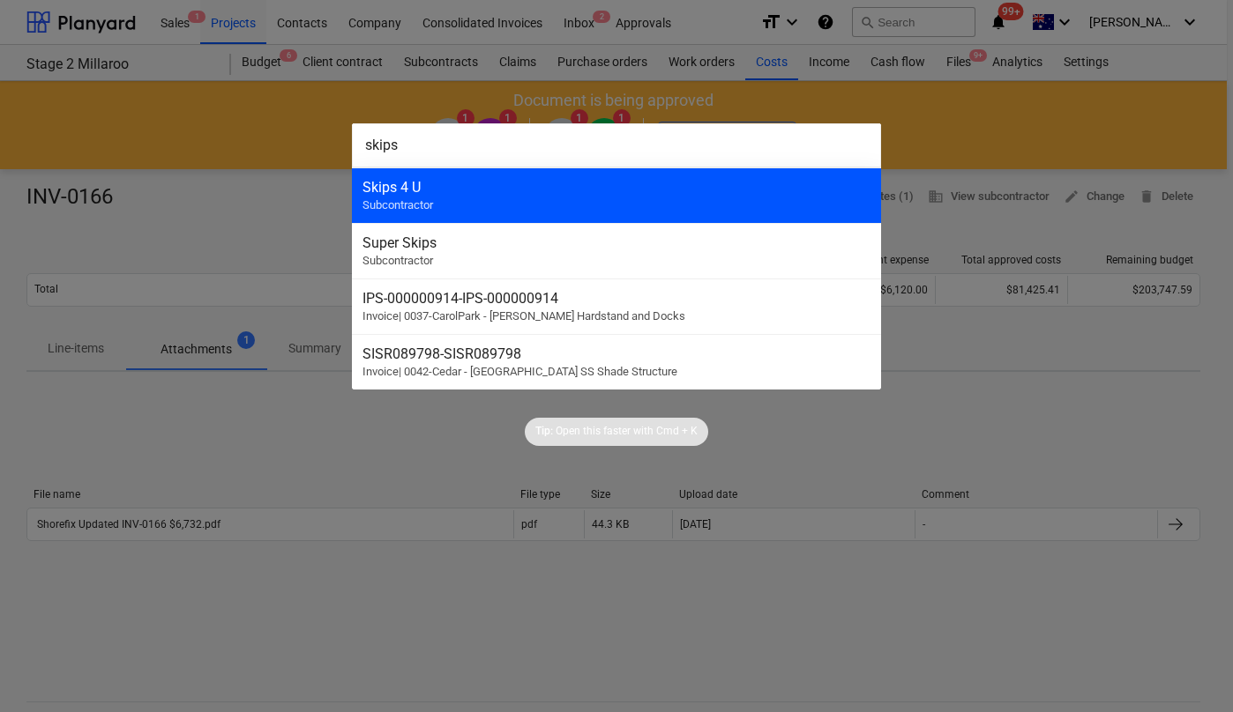
type input "skips"
click at [592, 203] on div "Skips 4 U Subcontractor" at bounding box center [616, 196] width 529 height 56
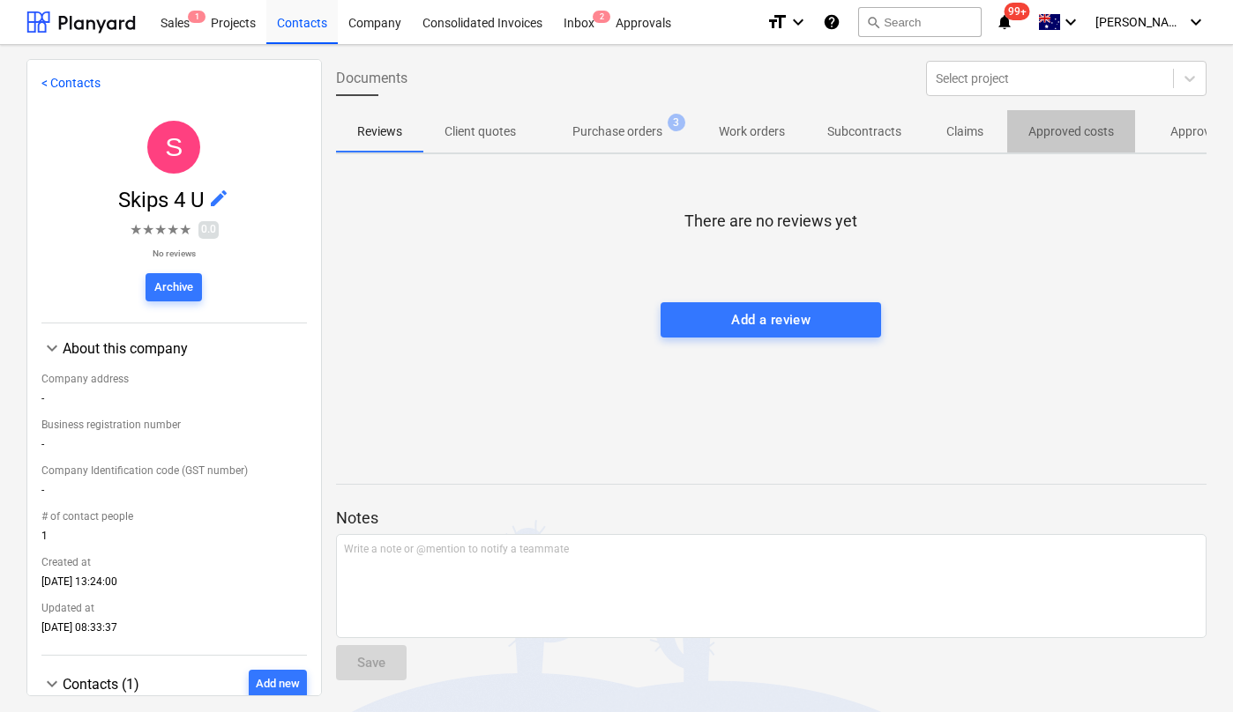
click at [1123, 133] on span "Approved costs" at bounding box center [1071, 131] width 128 height 29
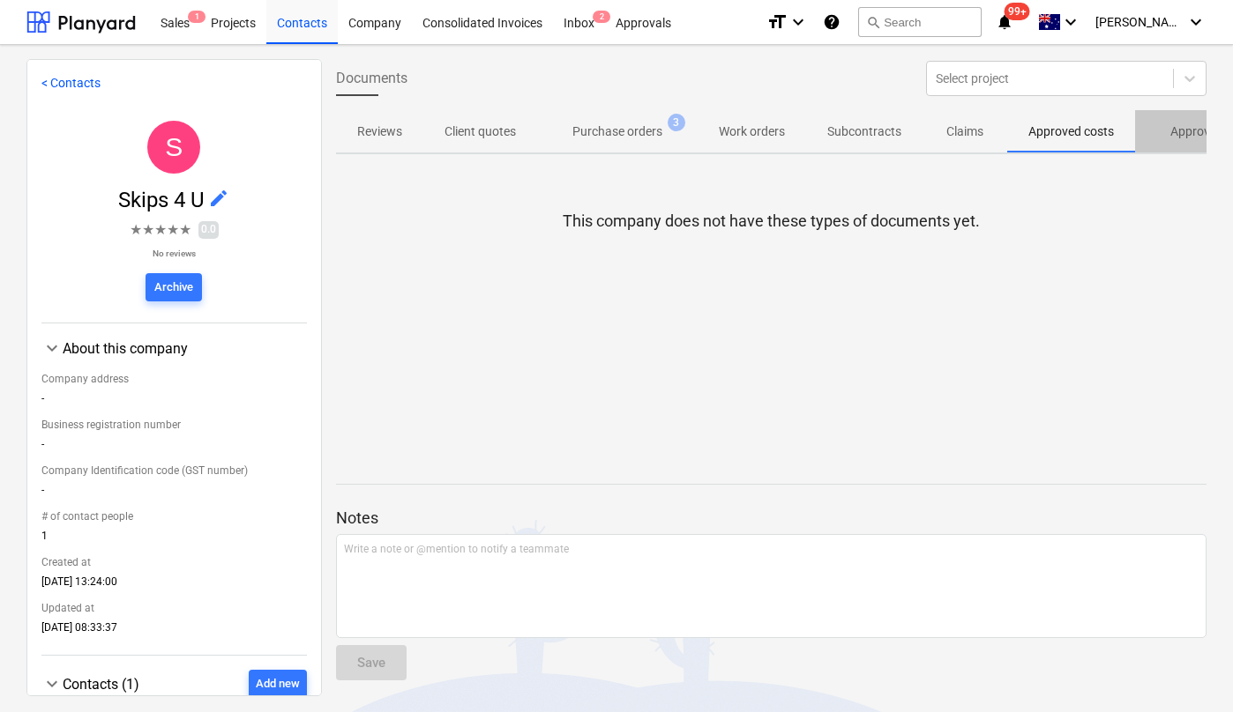
click at [1173, 127] on p "Approved other costs" at bounding box center [1228, 132] width 117 height 19
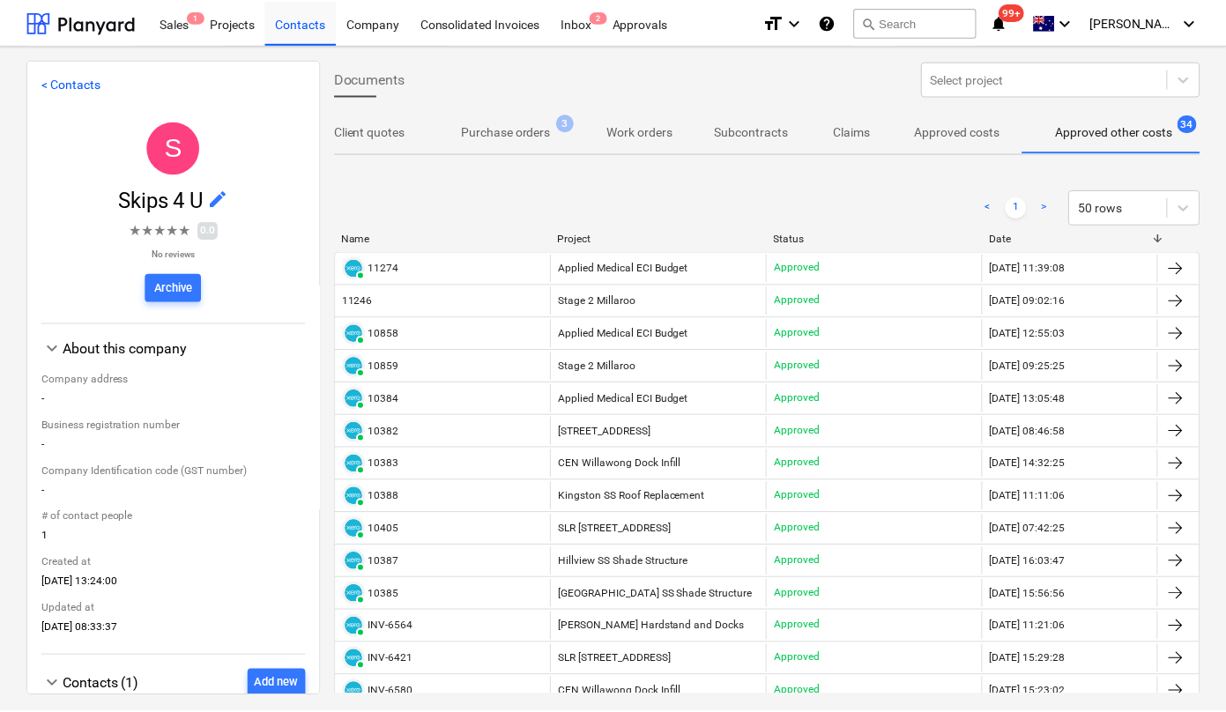
scroll to position [0, 123]
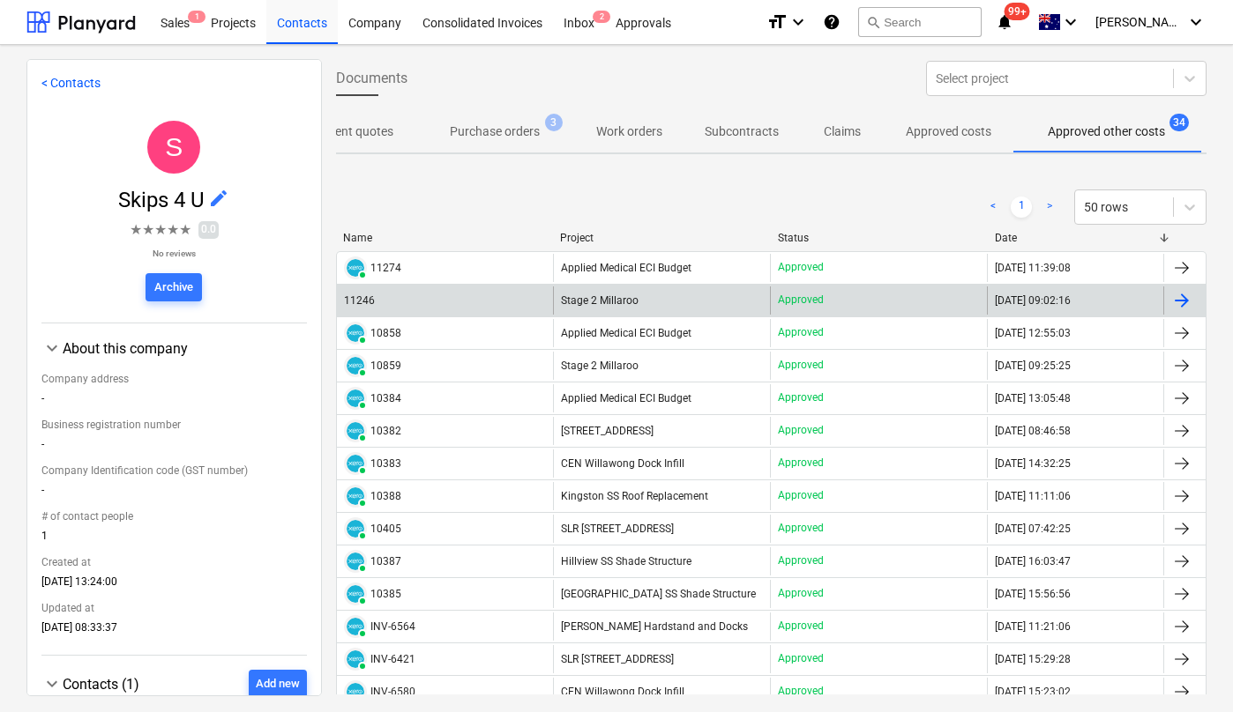
click at [585, 298] on span "Stage 2 Millaroo" at bounding box center [600, 300] width 78 height 12
